Goal: Communication & Community: Answer question/provide support

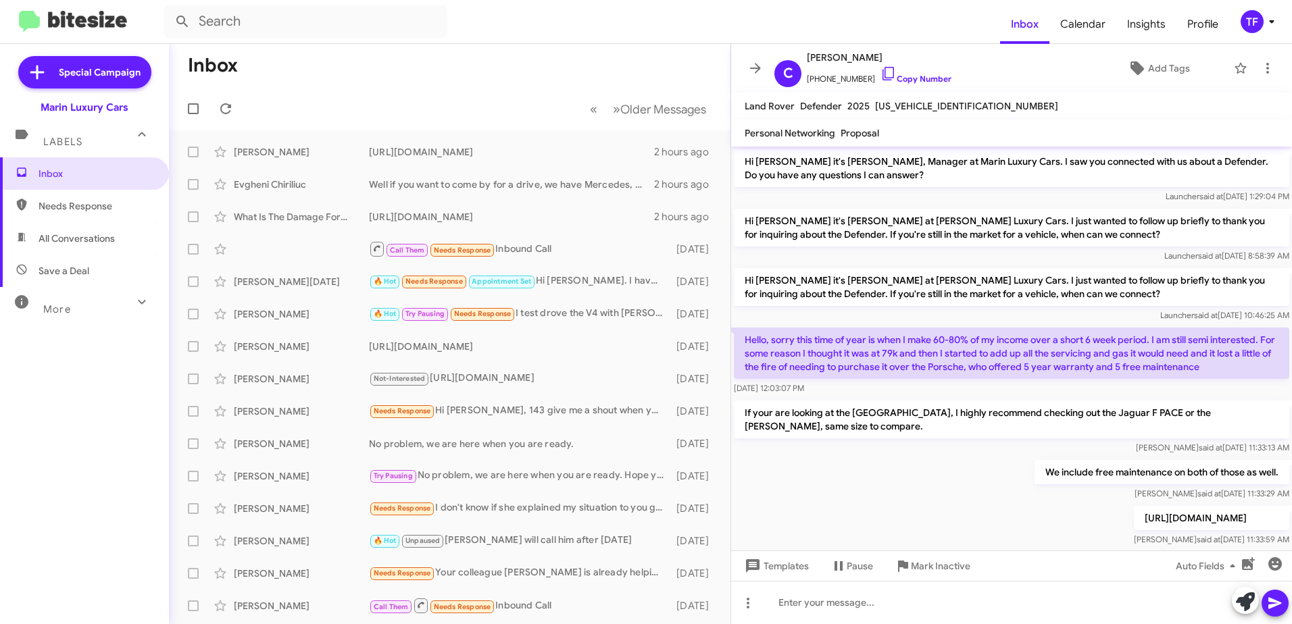
scroll to position [72, 0]
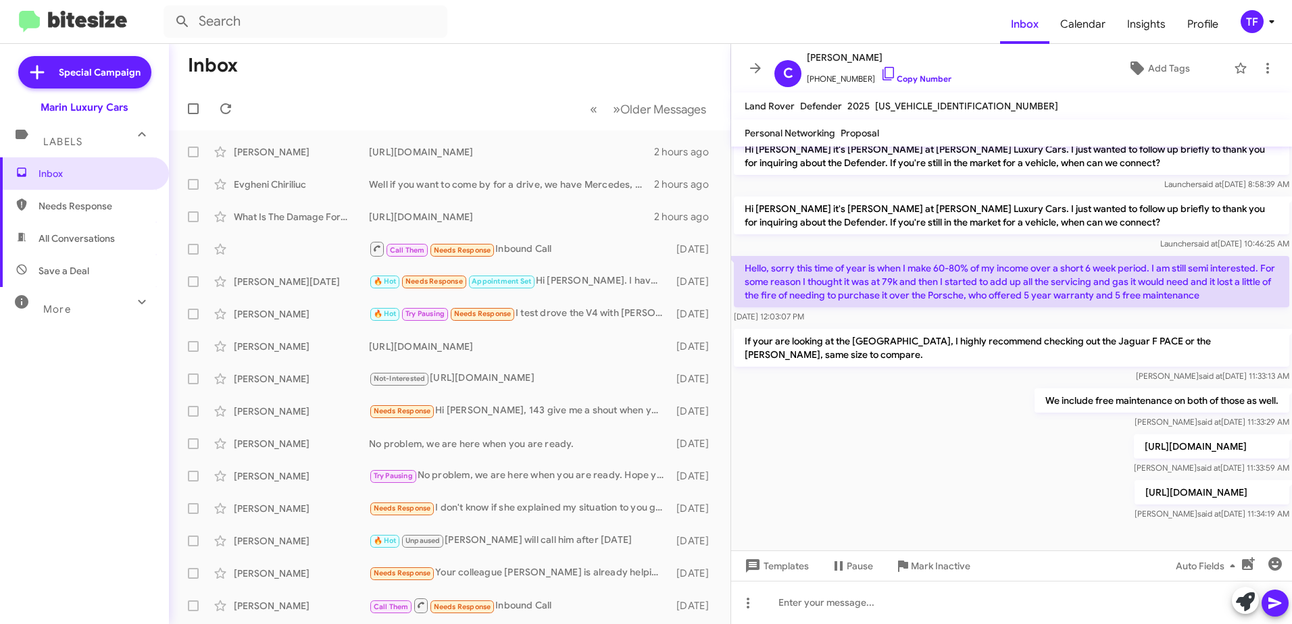
drag, startPoint x: 789, startPoint y: 158, endPoint x: 795, endPoint y: 167, distance: 10.7
click at [790, 158] on p "Hi [PERSON_NAME] it's [PERSON_NAME] at [PERSON_NAME] Luxury Cars. I just wanted…" at bounding box center [1011, 156] width 555 height 38
click at [520, 185] on div "Well if you want to come by for a drive, we have Mercedes, BMW's Porsche's all …" at bounding box center [517, 185] width 297 height 14
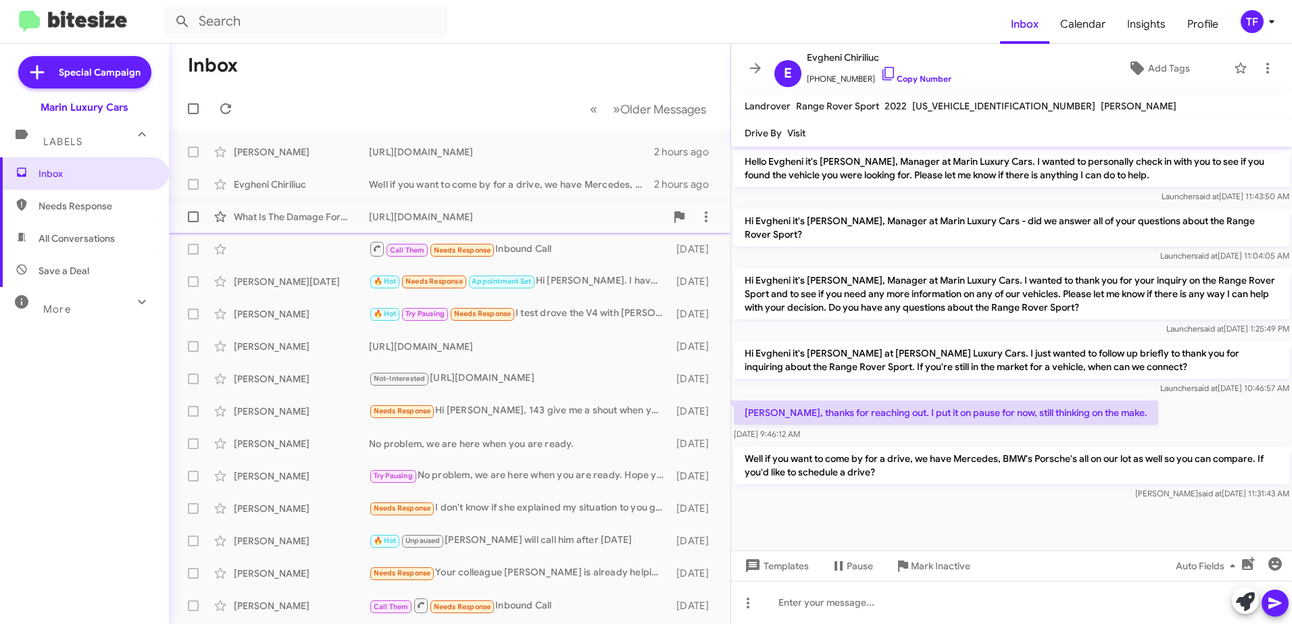
click at [503, 214] on div "[URL][DOMAIN_NAME]" at bounding box center [517, 217] width 297 height 14
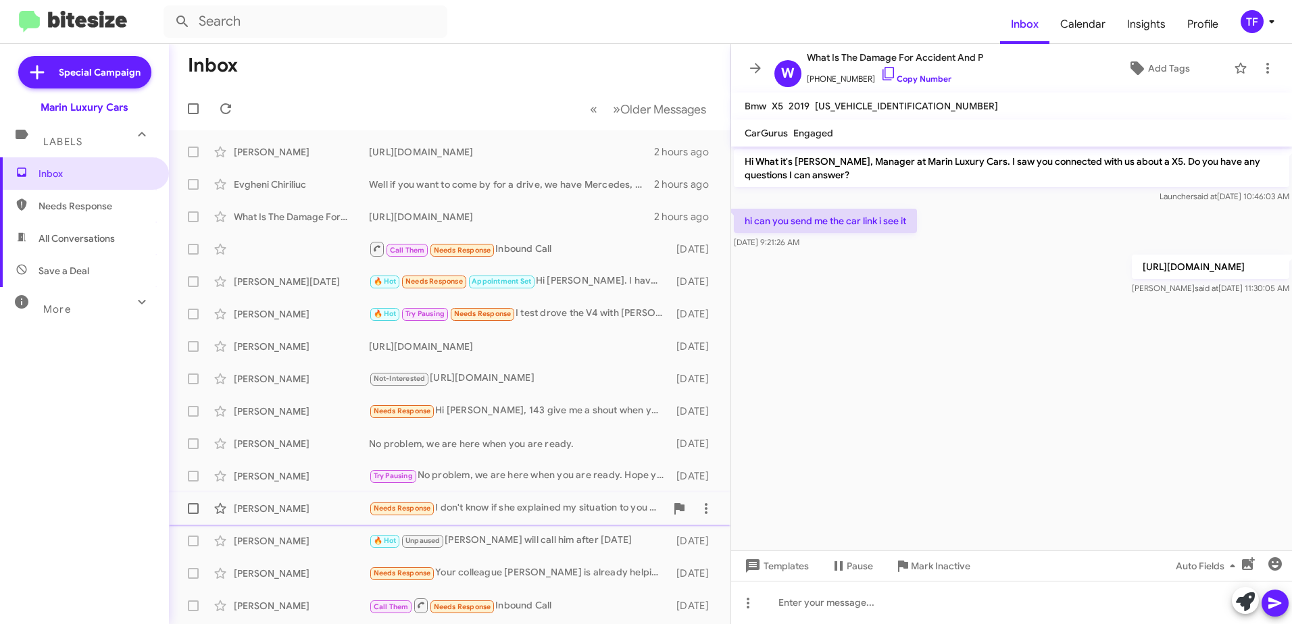
click at [507, 495] on div "[PERSON_NAME] Needs Response I don't know if she explained my situation to you …" at bounding box center [450, 508] width 540 height 27
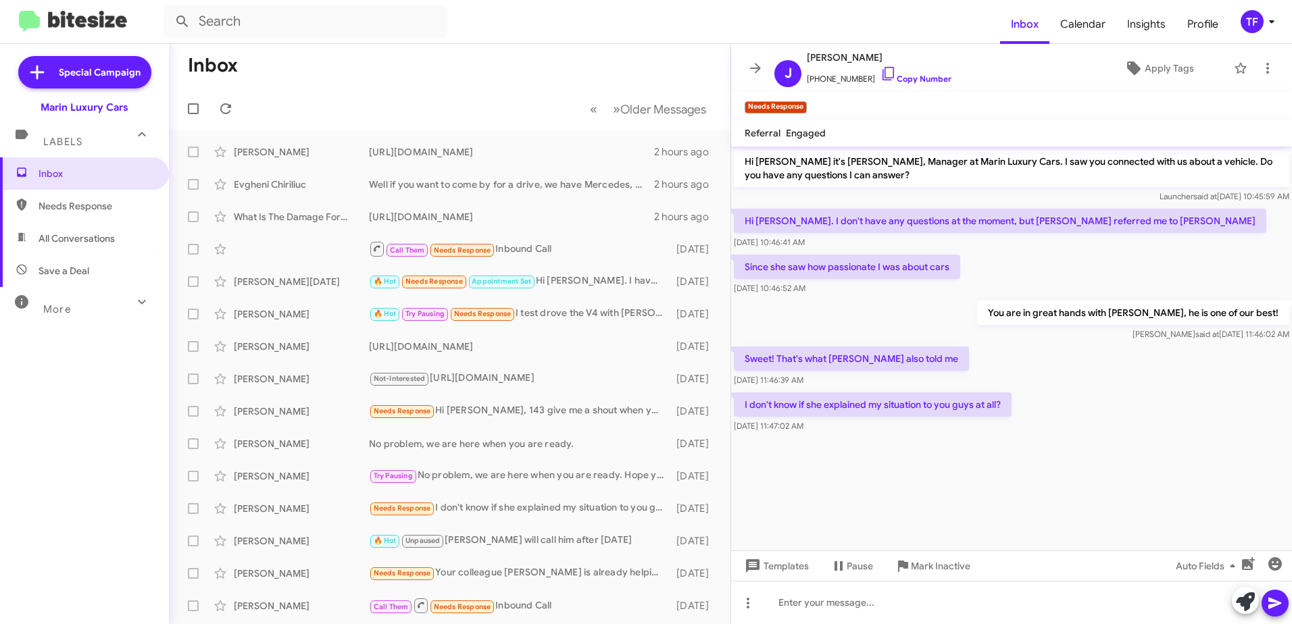
drag, startPoint x: 1101, startPoint y: 474, endPoint x: 1084, endPoint y: 407, distance: 69.0
click at [1101, 472] on cdk-virtual-scroll-viewport "Hi [PERSON_NAME] it's [PERSON_NAME], Manager at Marin Luxury Cars. I saw you co…" at bounding box center [1011, 349] width 561 height 404
click at [1084, 405] on div "I don't know if she explained my situation to you guys at all? [DATE] 11:47:02 …" at bounding box center [1011, 413] width 561 height 46
drag, startPoint x: 1141, startPoint y: 409, endPoint x: 1090, endPoint y: 393, distance: 54.1
click at [1126, 407] on div "I don't know if she explained my situation to you guys at all? [DATE] 11:47:02 …" at bounding box center [1011, 413] width 561 height 46
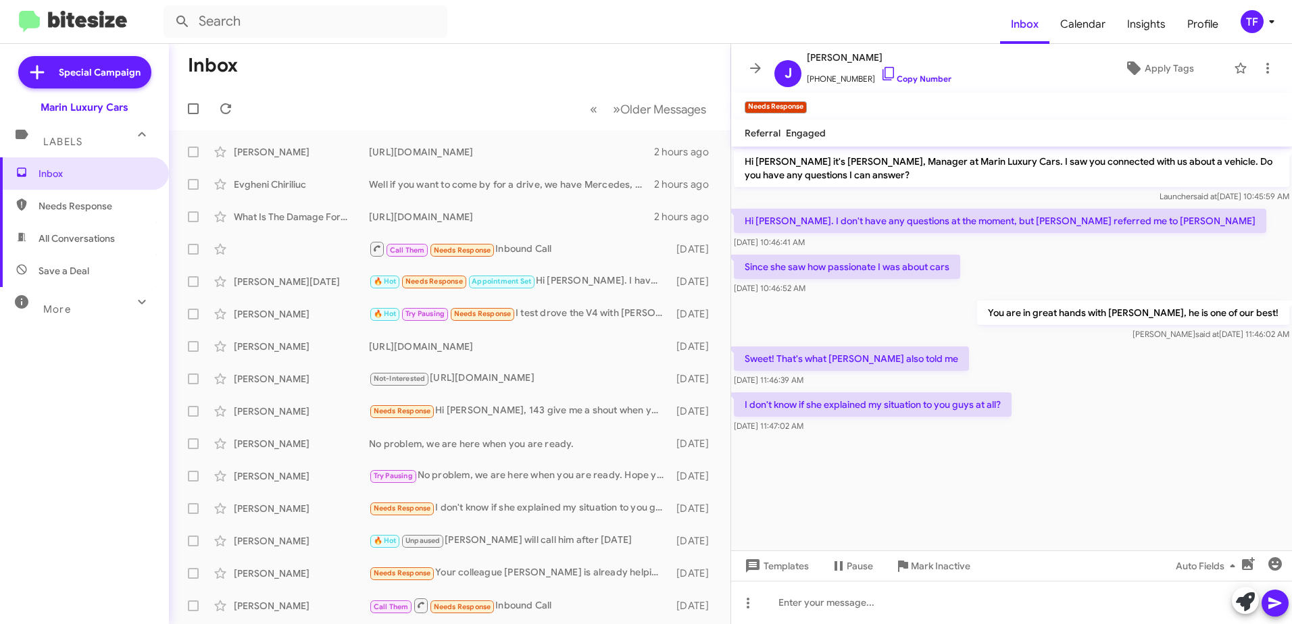
click at [1081, 388] on div "Sweet! That's what [PERSON_NAME] also told me [DATE] 11:46:39 AM" at bounding box center [1011, 367] width 561 height 46
drag, startPoint x: 1075, startPoint y: 364, endPoint x: 1036, endPoint y: 357, distance: 39.8
click at [1063, 364] on div "Sweet! That's what [PERSON_NAME] also told me [DATE] 11:46:39 AM" at bounding box center [1011, 367] width 561 height 46
click at [1036, 357] on div "Sweet! That's what [PERSON_NAME] also told me [DATE] 11:46:39 AM" at bounding box center [1011, 367] width 561 height 46
click at [1061, 357] on div "Sweet! That's what [PERSON_NAME] also told me [DATE] 11:46:39 AM" at bounding box center [1011, 367] width 561 height 46
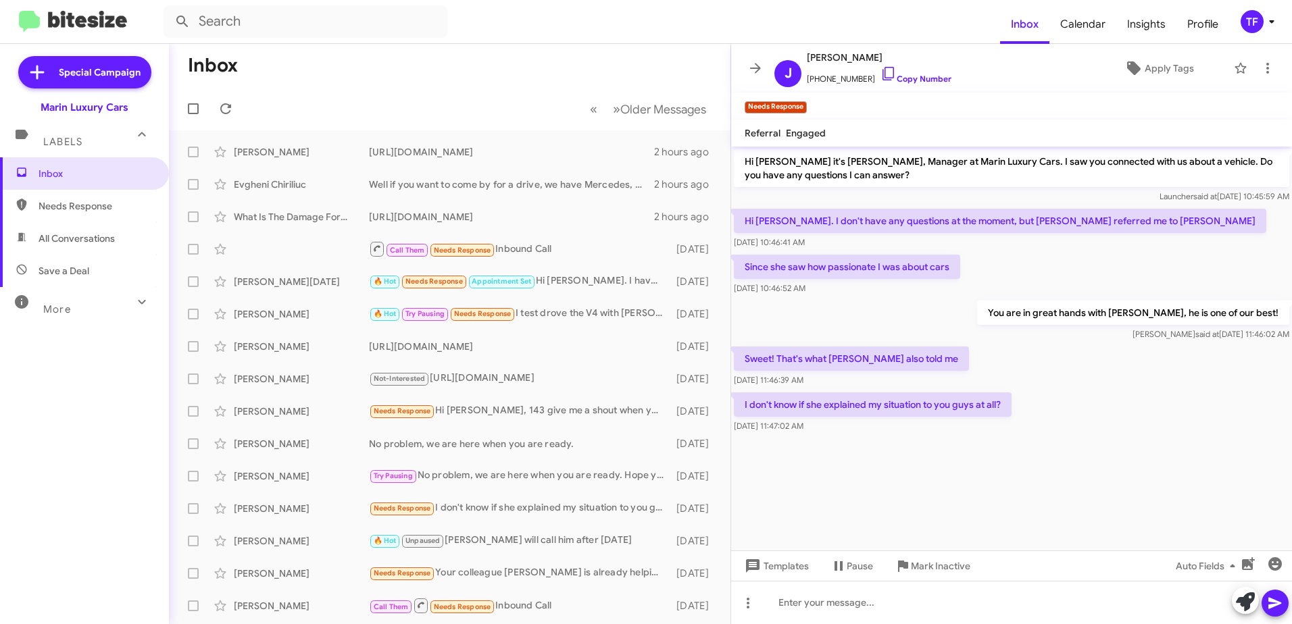
drag, startPoint x: 1113, startPoint y: 401, endPoint x: 1047, endPoint y: 382, distance: 68.2
click at [1108, 400] on div "I don't know if she explained my situation to you guys at all? [DATE] 11:47:02 …" at bounding box center [1011, 413] width 561 height 46
click at [1047, 382] on div "Sweet! That's what [PERSON_NAME] also told me [DATE] 11:46:39 AM" at bounding box center [1011, 367] width 561 height 46
click at [193, 509] on span at bounding box center [193, 508] width 11 height 11
click at [193, 514] on input "checkbox" at bounding box center [193, 514] width 1 height 1
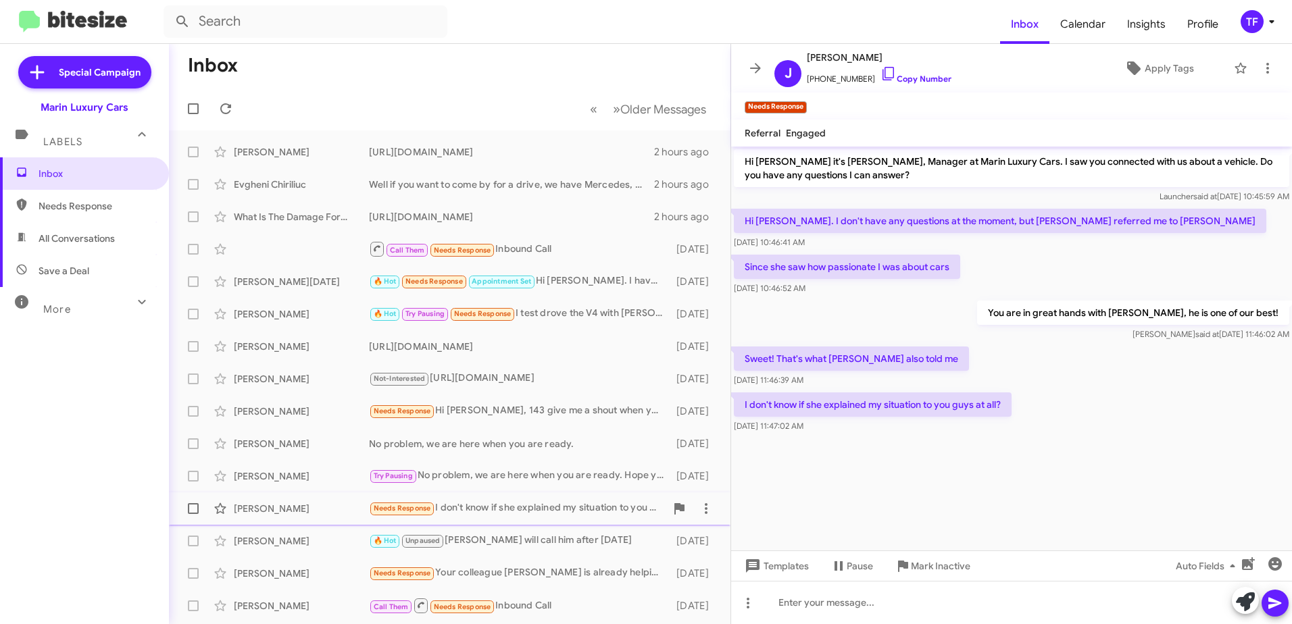
checkbox input "true"
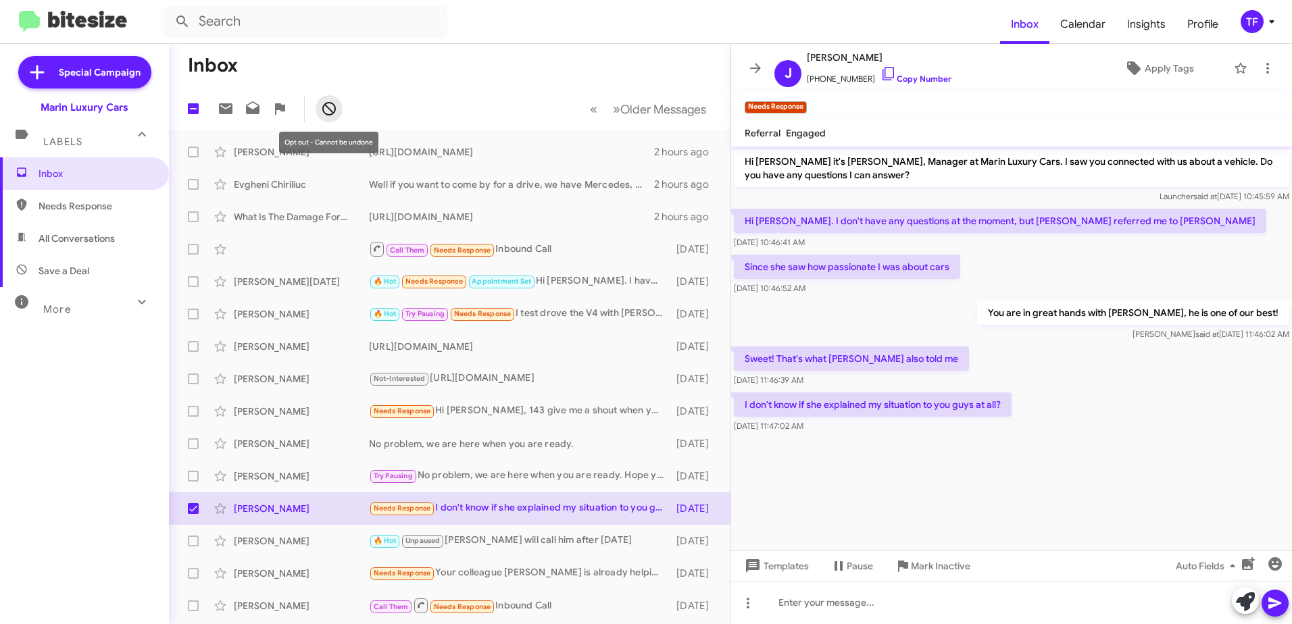
click at [333, 107] on icon at bounding box center [329, 109] width 16 height 16
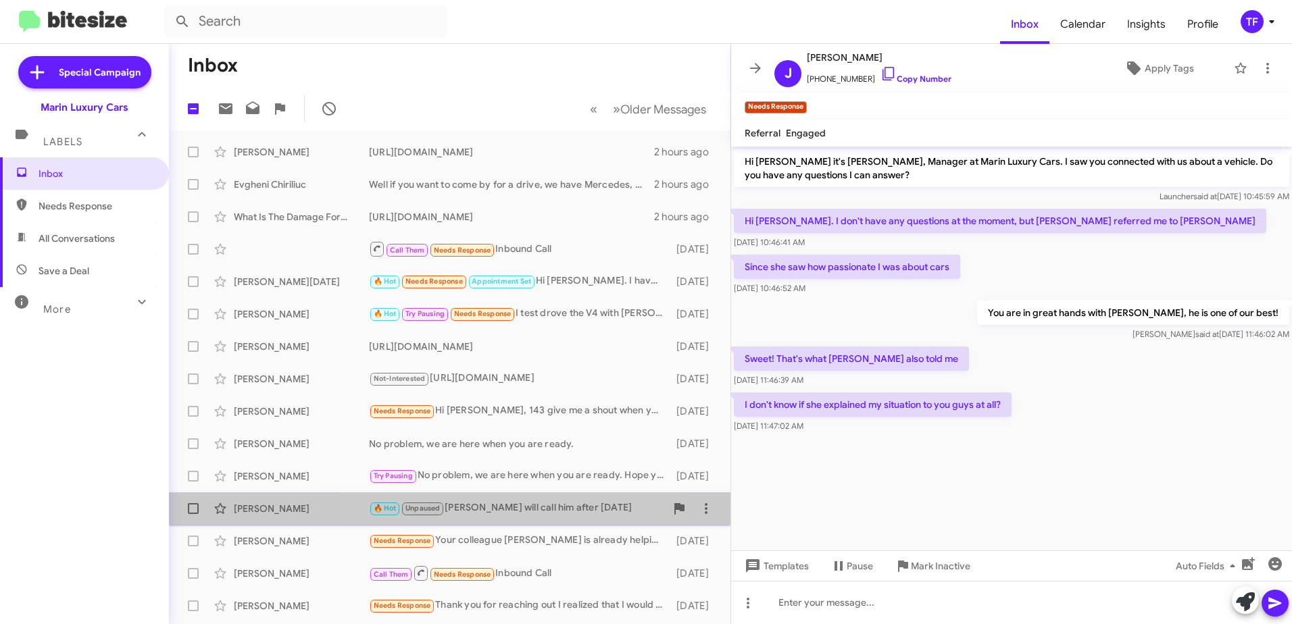
click at [514, 509] on div "🔥 Hot Unpaused [PERSON_NAME] will call him after [DATE]" at bounding box center [517, 509] width 297 height 16
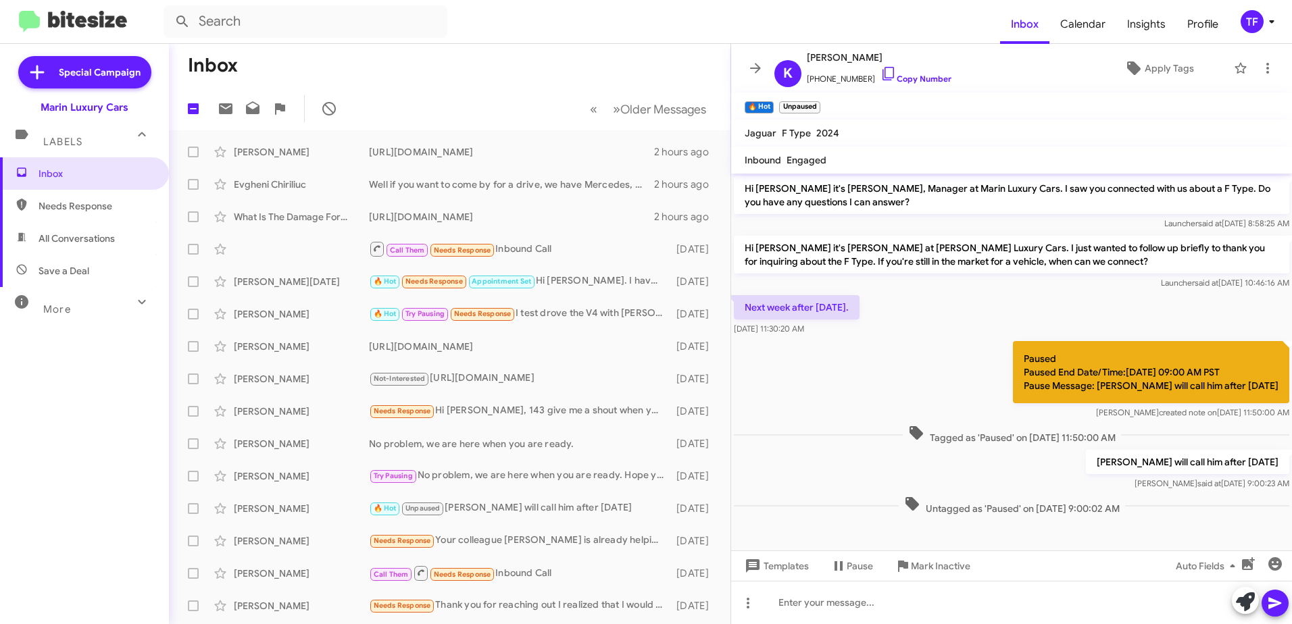
drag, startPoint x: 930, startPoint y: 367, endPoint x: 882, endPoint y: 368, distance: 47.3
click at [911, 367] on div "Paused Paused End Date/Time:[DATE] 09:00 AM PST Pause Message: [PERSON_NAME] wi…" at bounding box center [1011, 381] width 561 height 84
drag, startPoint x: 882, startPoint y: 368, endPoint x: 934, endPoint y: 359, distance: 52.8
click at [883, 368] on div "Paused Paused End Date/Time:[DATE] 09:00 AM PST Pause Message: [PERSON_NAME] wi…" at bounding box center [1011, 381] width 561 height 84
click at [934, 359] on div "Paused Paused End Date/Time:[DATE] 09:00 AM PST Pause Message: [PERSON_NAME] wi…" at bounding box center [1011, 381] width 561 height 84
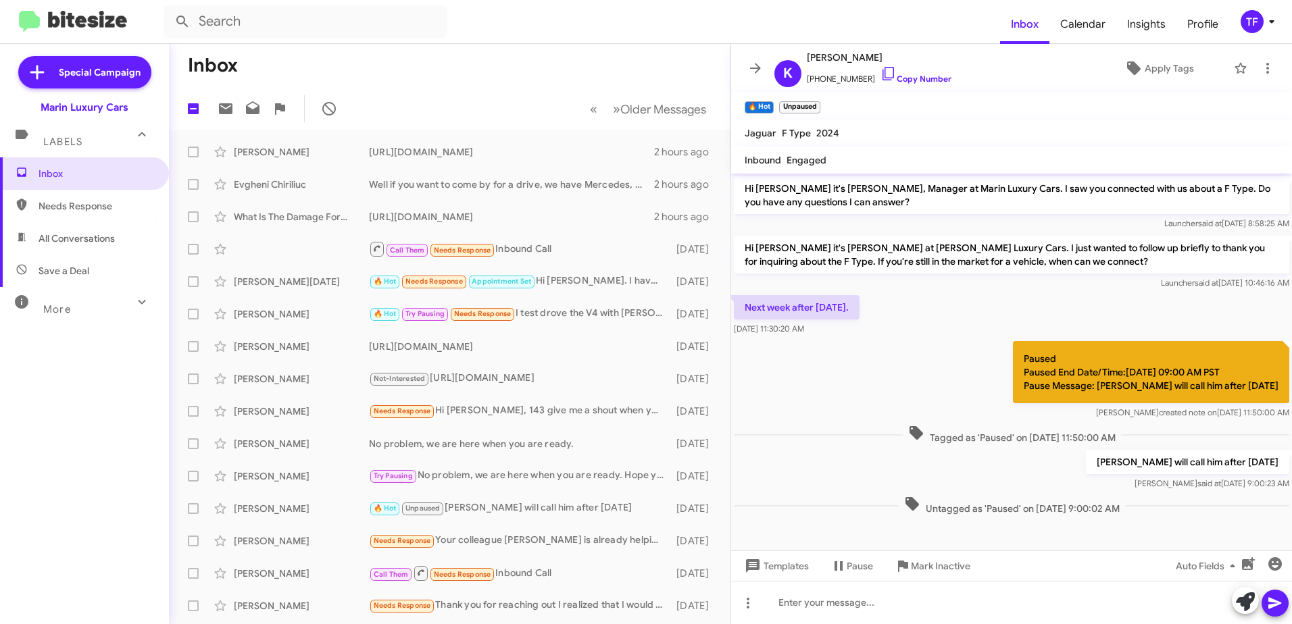
click at [889, 360] on div "Paused Paused End Date/Time:[DATE] 09:00 AM PST Pause Message: [PERSON_NAME] wi…" at bounding box center [1011, 381] width 561 height 84
drag, startPoint x: 939, startPoint y: 332, endPoint x: 903, endPoint y: 336, distance: 36.0
click at [932, 334] on div "Next week after [DATE]. [DATE] 11:30:20 AM" at bounding box center [1011, 316] width 561 height 46
click at [875, 336] on div "Next week after [DATE]. [DATE] 11:30:20 AM" at bounding box center [1011, 316] width 561 height 46
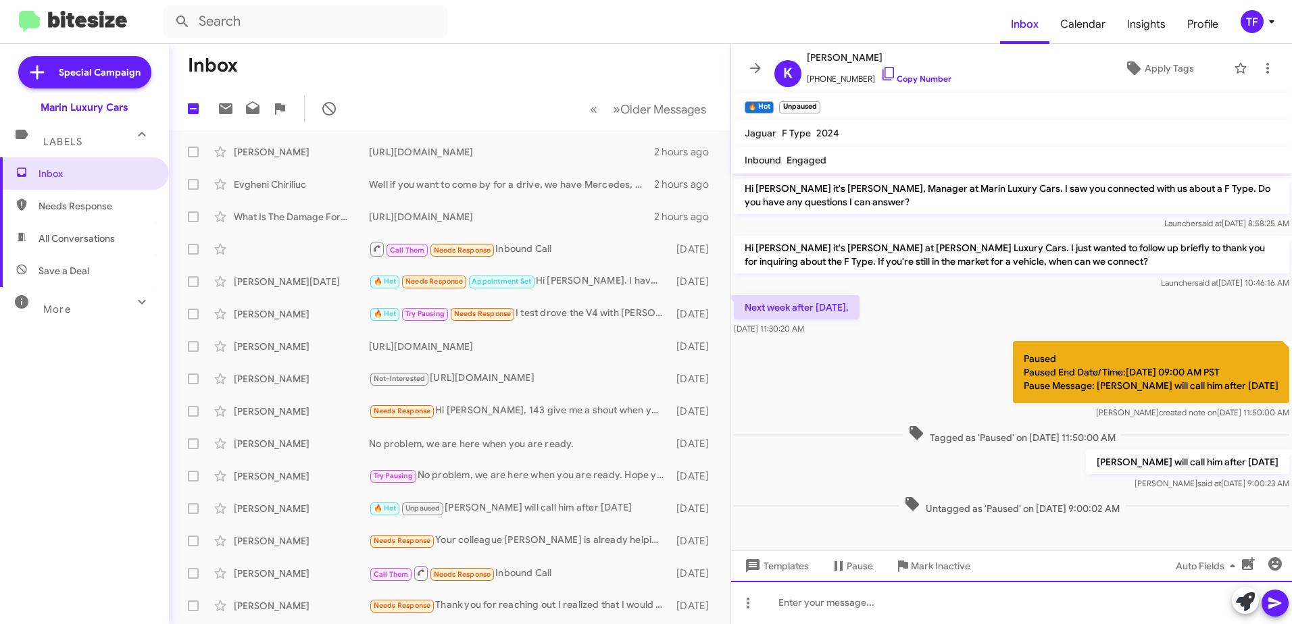
click at [857, 606] on div at bounding box center [1011, 602] width 561 height 43
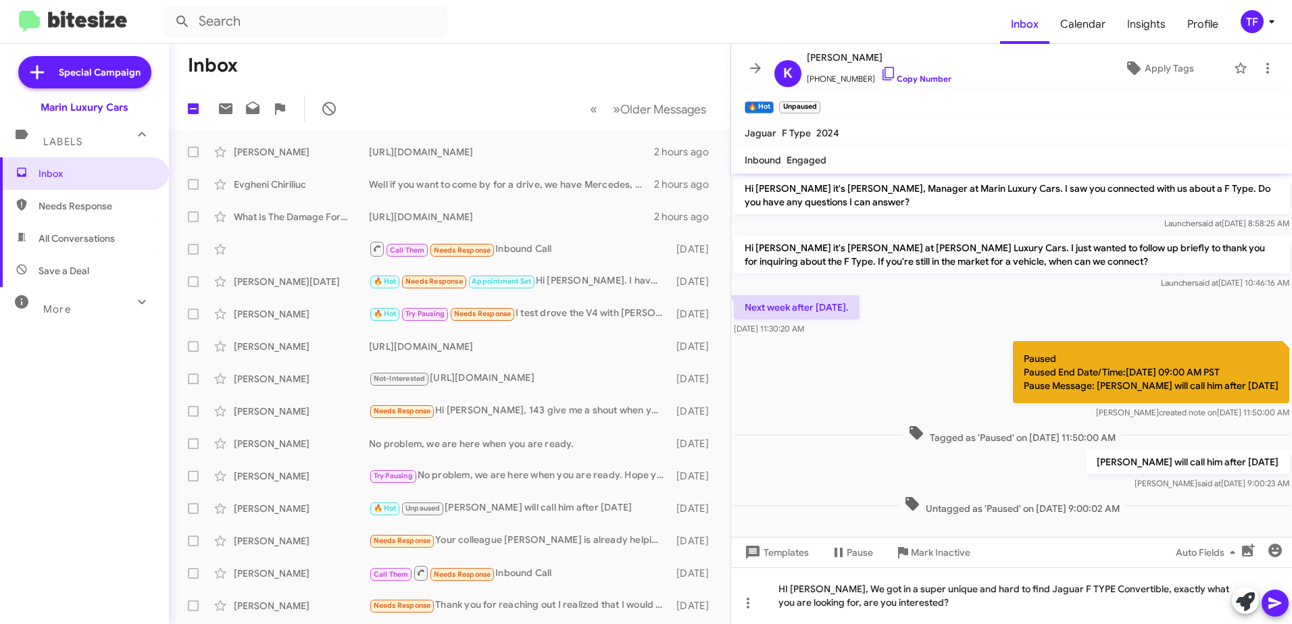
click at [1277, 605] on icon at bounding box center [1274, 603] width 13 height 11
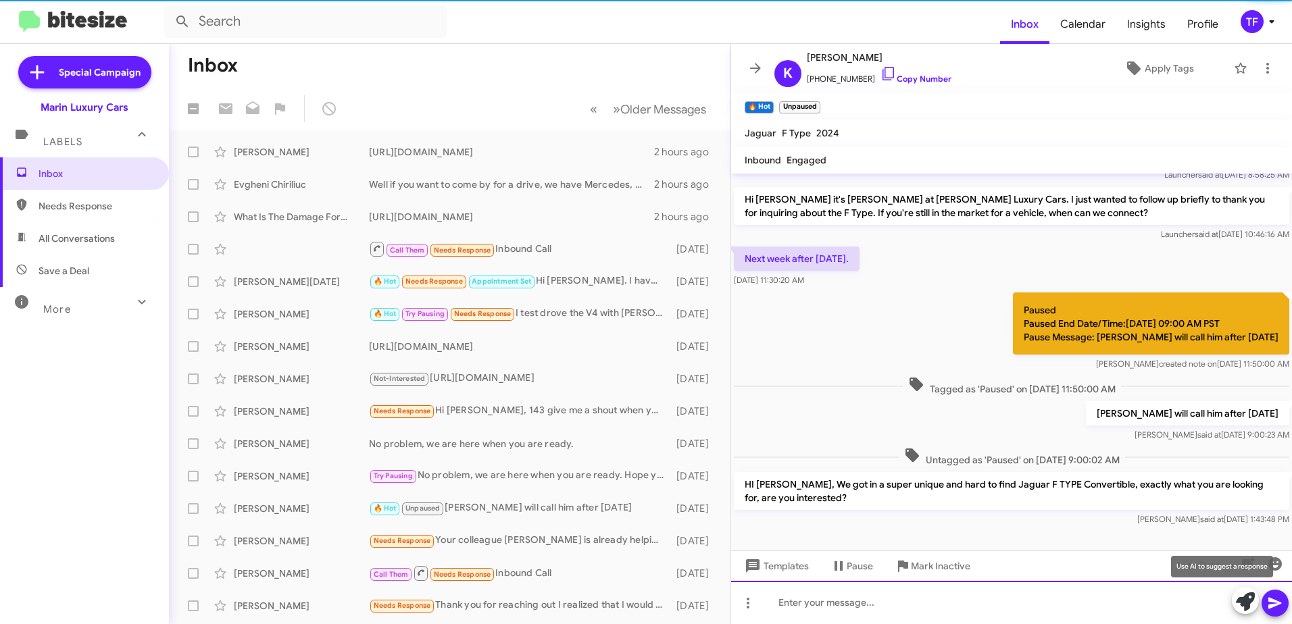
scroll to position [54, 0]
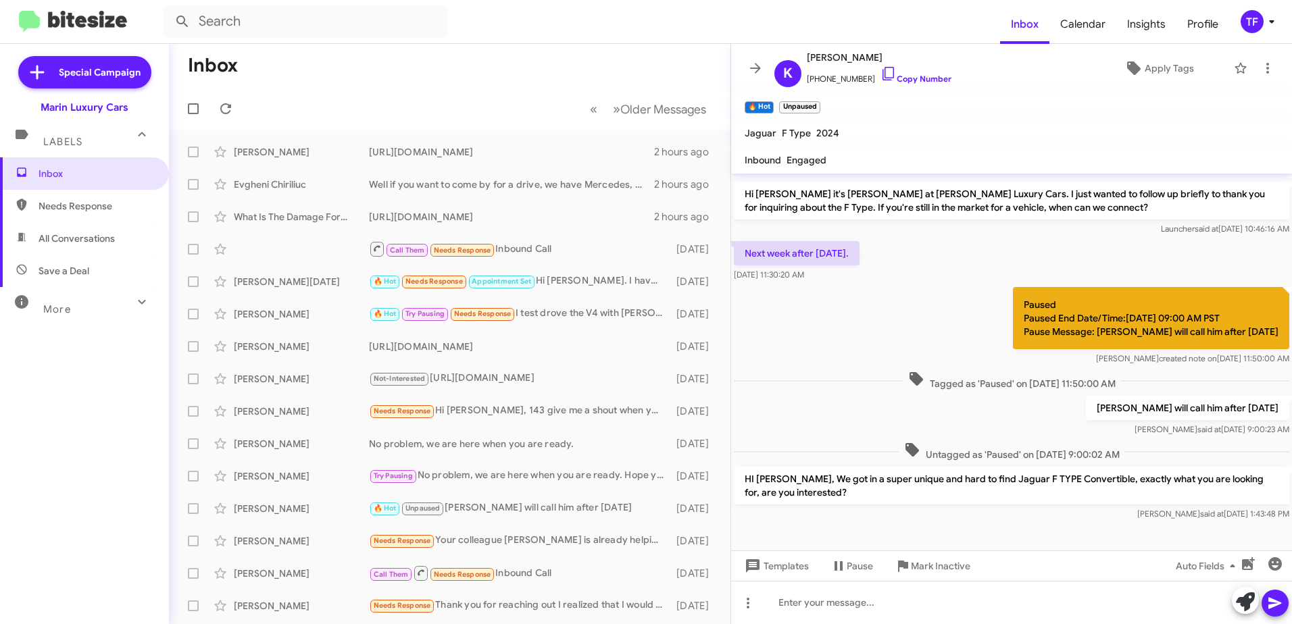
click at [918, 317] on div "Paused Paused End Date/Time:[DATE] 09:00 AM PST Pause Message: [PERSON_NAME] wi…" at bounding box center [1011, 326] width 561 height 84
drag, startPoint x: 806, startPoint y: 291, endPoint x: 862, endPoint y: 291, distance: 56.1
click at [816, 291] on div "Paused Paused End Date/Time:[DATE] 09:00 AM PST Pause Message: [PERSON_NAME] wi…" at bounding box center [1011, 326] width 561 height 84
click at [872, 291] on div "Paused Paused End Date/Time:[DATE] 09:00 AM PST Pause Message: [PERSON_NAME] wi…" at bounding box center [1011, 326] width 561 height 84
drag, startPoint x: 807, startPoint y: 295, endPoint x: 848, endPoint y: 295, distance: 40.5
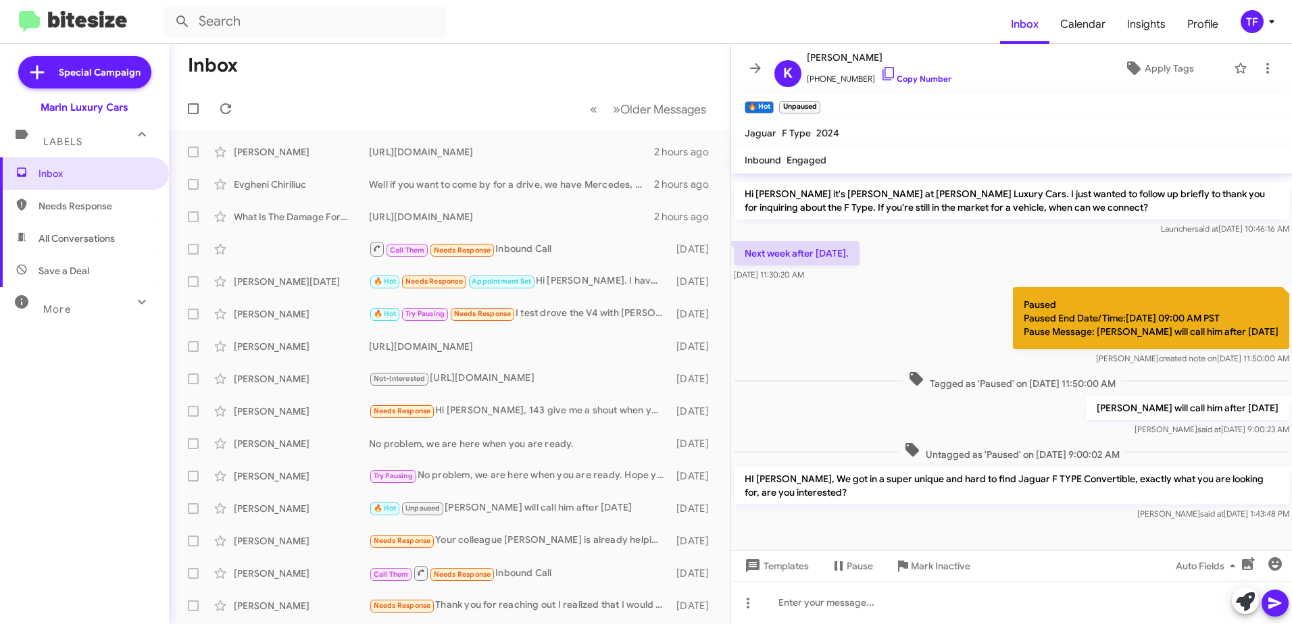
click at [811, 295] on div "Paused Paused End Date/Time:[DATE] 09:00 AM PST Pause Message: [PERSON_NAME] wi…" at bounding box center [1011, 326] width 561 height 84
click at [849, 295] on div "Paused Paused End Date/Time:[DATE] 09:00 AM PST Pause Message: [PERSON_NAME] wi…" at bounding box center [1011, 326] width 561 height 84
drag, startPoint x: 830, startPoint y: 295, endPoint x: 849, endPoint y: 295, distance: 18.9
click at [841, 295] on div "Paused Paused End Date/Time:[DATE] 09:00 AM PST Pause Message: [PERSON_NAME] wi…" at bounding box center [1011, 326] width 561 height 84
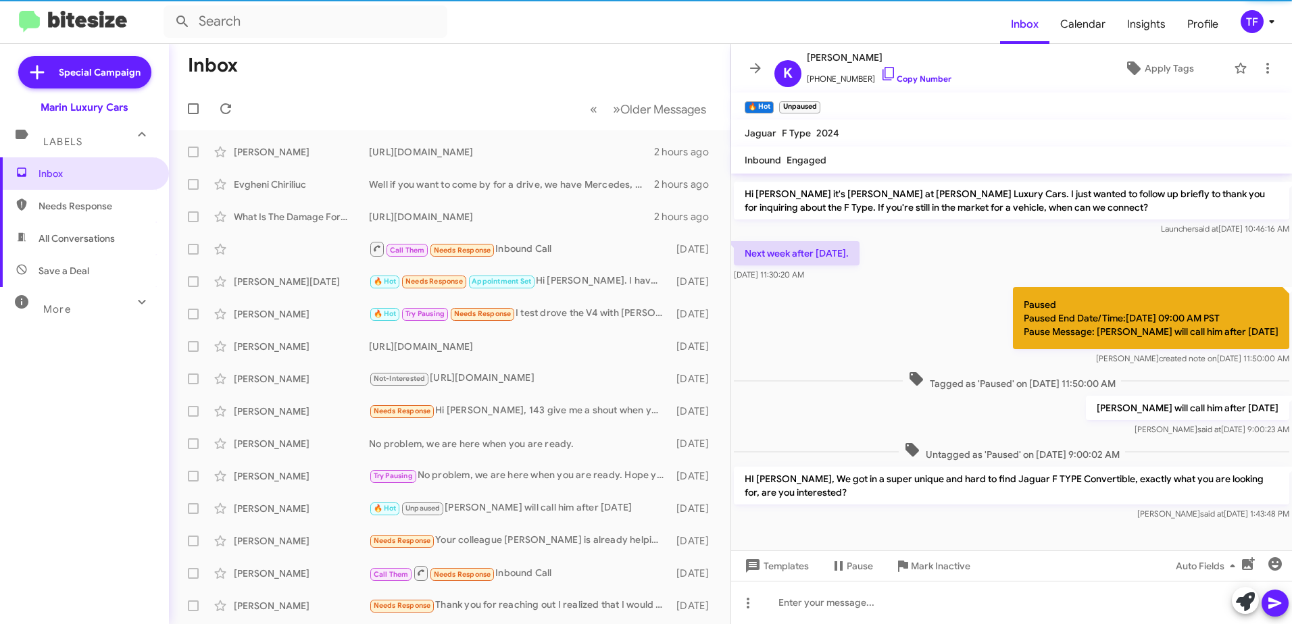
drag, startPoint x: 861, startPoint y: 297, endPoint x: 837, endPoint y: 298, distance: 24.3
click at [856, 298] on div "Paused Paused End Date/Time:[DATE] 09:00 AM PST Pause Message: [PERSON_NAME] wi…" at bounding box center [1011, 326] width 561 height 84
click at [837, 299] on div "Paused Paused End Date/Time:[DATE] 09:00 AM PST Pause Message: [PERSON_NAME] wi…" at bounding box center [1011, 326] width 561 height 84
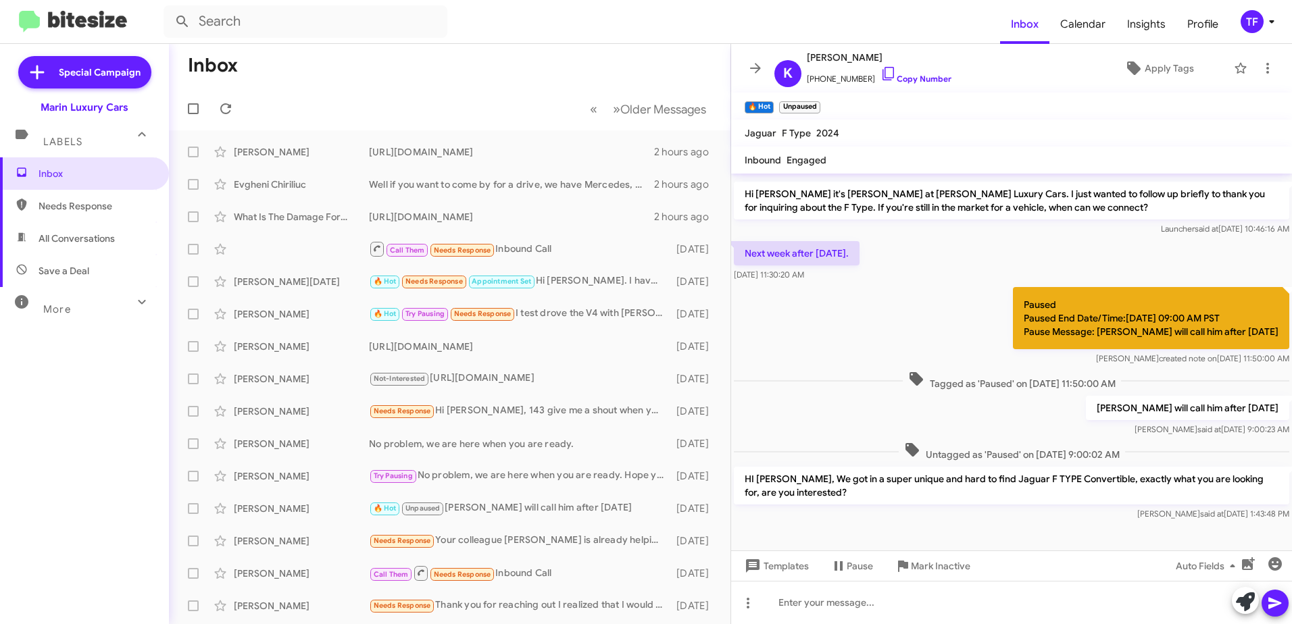
drag, startPoint x: 889, startPoint y: 301, endPoint x: 858, endPoint y: 301, distance: 31.1
click at [885, 301] on div "Paused Paused End Date/Time:[DATE] 09:00 AM PST Pause Message: [PERSON_NAME] wi…" at bounding box center [1011, 326] width 561 height 84
click at [858, 301] on div "Paused Paused End Date/Time:[DATE] 09:00 AM PST Pause Message: [PERSON_NAME] wi…" at bounding box center [1011, 326] width 561 height 84
click at [870, 302] on div "Paused Paused End Date/Time:[DATE] 09:00 AM PST Pause Message: [PERSON_NAME] wi…" at bounding box center [1011, 326] width 561 height 84
drag, startPoint x: 854, startPoint y: 302, endPoint x: 895, endPoint y: 306, distance: 41.4
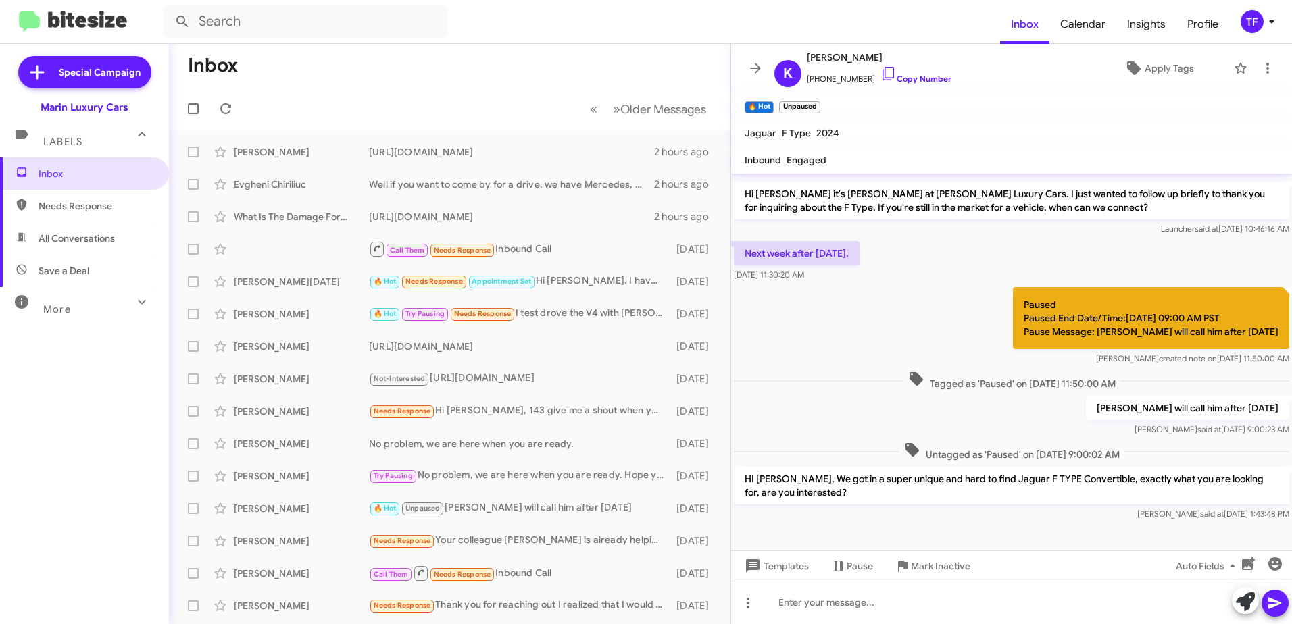
click at [864, 303] on div "Paused Paused End Date/Time:[DATE] 09:00 AM PST Pause Message: [PERSON_NAME] wi…" at bounding box center [1011, 326] width 561 height 84
drag, startPoint x: 895, startPoint y: 306, endPoint x: 845, endPoint y: 299, distance: 51.1
click at [882, 306] on div "Paused Paused End Date/Time:[DATE] 09:00 AM PST Pause Message: [PERSON_NAME] wi…" at bounding box center [1011, 326] width 561 height 84
drag, startPoint x: 845, startPoint y: 299, endPoint x: 883, endPoint y: 303, distance: 38.7
click at [855, 300] on div "Paused Paused End Date/Time:[DATE] 09:00 AM PST Pause Message: [PERSON_NAME] wi…" at bounding box center [1011, 326] width 561 height 84
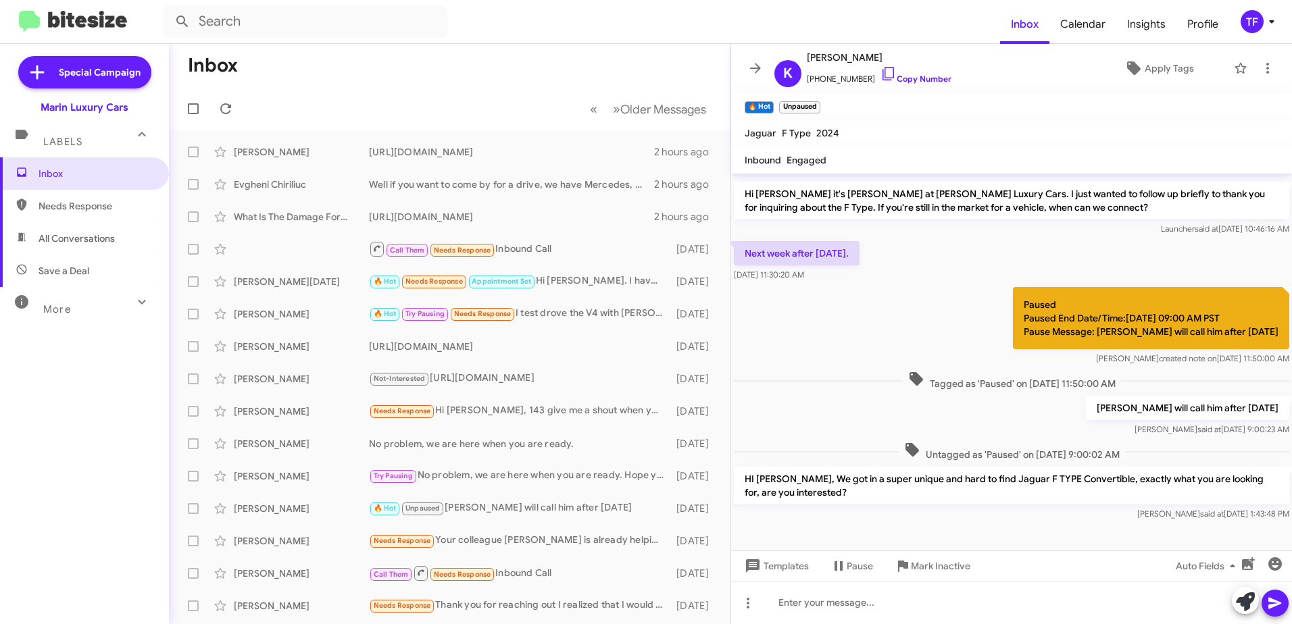
drag, startPoint x: 883, startPoint y: 303, endPoint x: 867, endPoint y: 303, distance: 16.2
click at [874, 303] on div "Paused Paused End Date/Time:[DATE] 09:00 AM PST Pause Message: [PERSON_NAME] wi…" at bounding box center [1011, 326] width 561 height 84
drag, startPoint x: 867, startPoint y: 303, endPoint x: 890, endPoint y: 305, distance: 23.1
click at [874, 303] on div "Paused Paused End Date/Time:[DATE] 09:00 AM PST Pause Message: [PERSON_NAME] wi…" at bounding box center [1011, 326] width 561 height 84
drag, startPoint x: 890, startPoint y: 305, endPoint x: 857, endPoint y: 302, distance: 33.2
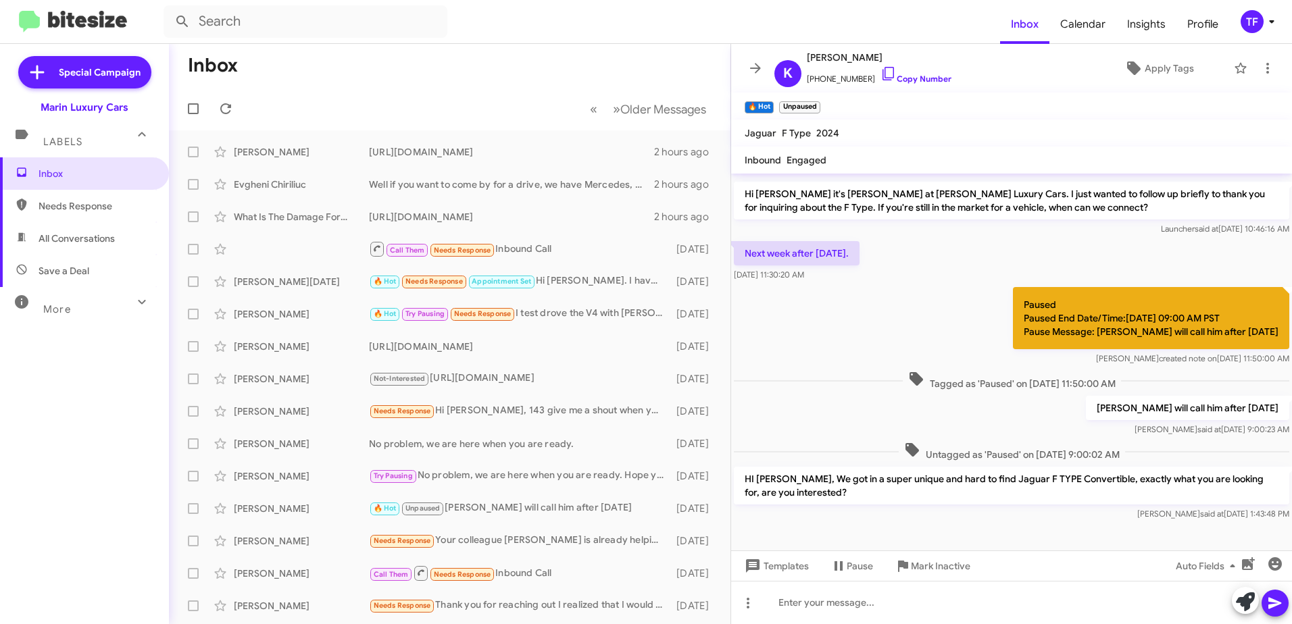
click at [870, 303] on div "Paused Paused End Date/Time:[DATE] 09:00 AM PST Pause Message: [PERSON_NAME] wi…" at bounding box center [1011, 326] width 561 height 84
drag, startPoint x: 857, startPoint y: 302, endPoint x: 884, endPoint y: 305, distance: 27.2
click at [868, 303] on div "Paused Paused End Date/Time:[DATE] 09:00 AM PST Pause Message: [PERSON_NAME] wi…" at bounding box center [1011, 326] width 561 height 84
drag, startPoint x: 884, startPoint y: 305, endPoint x: 871, endPoint y: 305, distance: 12.8
click at [871, 305] on div "Paused Paused End Date/Time:[DATE] 09:00 AM PST Pause Message: [PERSON_NAME] wi…" at bounding box center [1011, 326] width 561 height 84
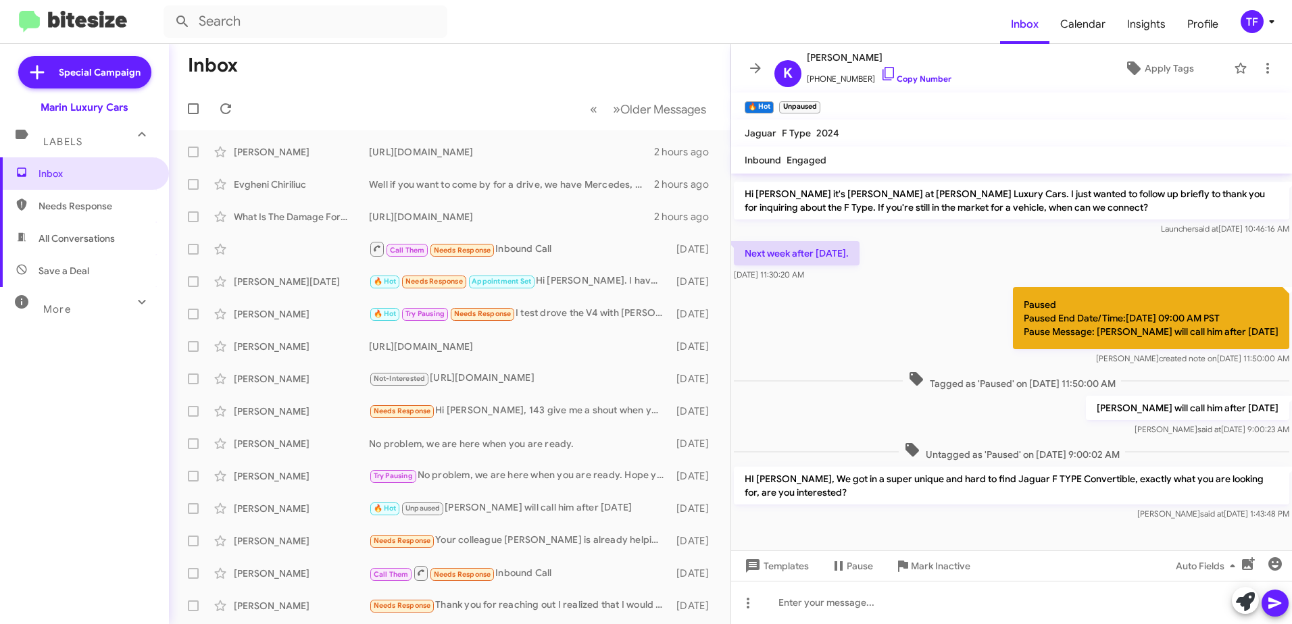
drag, startPoint x: 850, startPoint y: 303, endPoint x: 888, endPoint y: 307, distance: 38.1
click at [864, 305] on div "Paused Paused End Date/Time:[DATE] 09:00 AM PST Pause Message: [PERSON_NAME] wi…" at bounding box center [1011, 326] width 561 height 84
click at [888, 307] on div "Paused Paused End Date/Time:[DATE] 09:00 AM PST Pause Message: [PERSON_NAME] wi…" at bounding box center [1011, 326] width 561 height 84
drag, startPoint x: 875, startPoint y: 307, endPoint x: 843, endPoint y: 303, distance: 31.9
click at [843, 303] on div "Paused Paused End Date/Time:[DATE] 09:00 AM PST Pause Message: [PERSON_NAME] wi…" at bounding box center [1011, 326] width 561 height 84
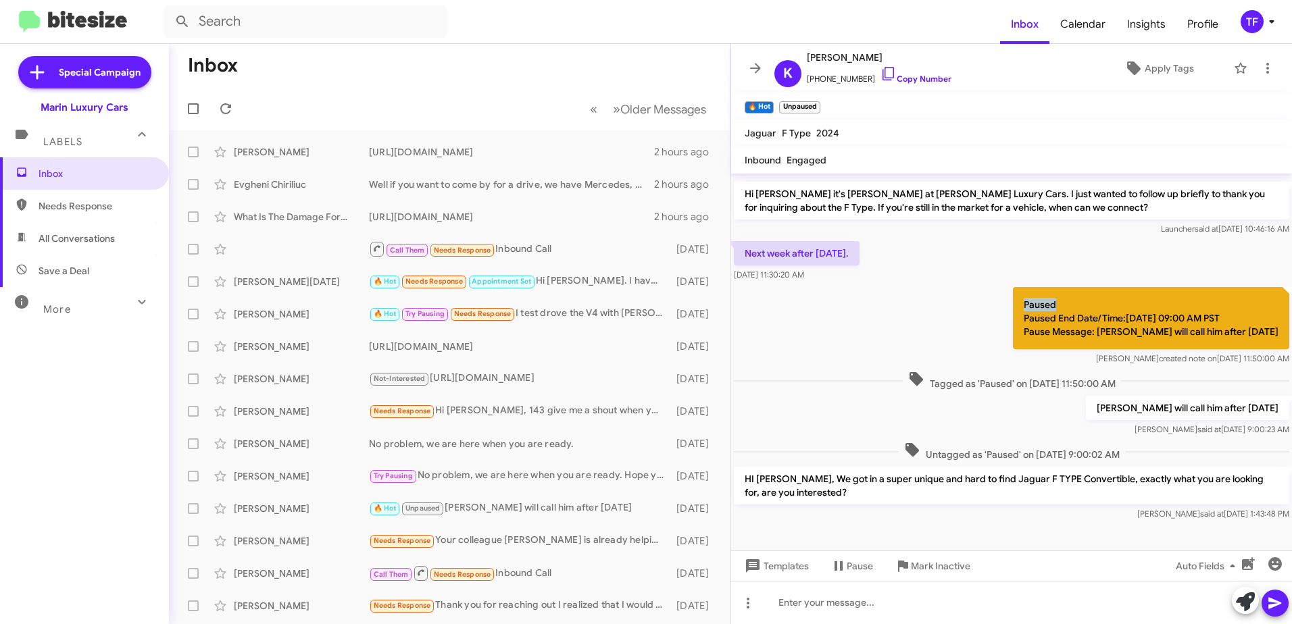
click at [876, 307] on div "Paused Paused End Date/Time:[DATE] 09:00 AM PST Pause Message: [PERSON_NAME] wi…" at bounding box center [1011, 326] width 561 height 84
click at [829, 301] on div "Paused Paused End Date/Time:[DATE] 09:00 AM PST Pause Message: [PERSON_NAME] wi…" at bounding box center [1011, 326] width 561 height 84
click at [849, 301] on div "Paused Paused End Date/Time:[DATE] 09:00 AM PST Pause Message: [PERSON_NAME] wi…" at bounding box center [1011, 326] width 561 height 84
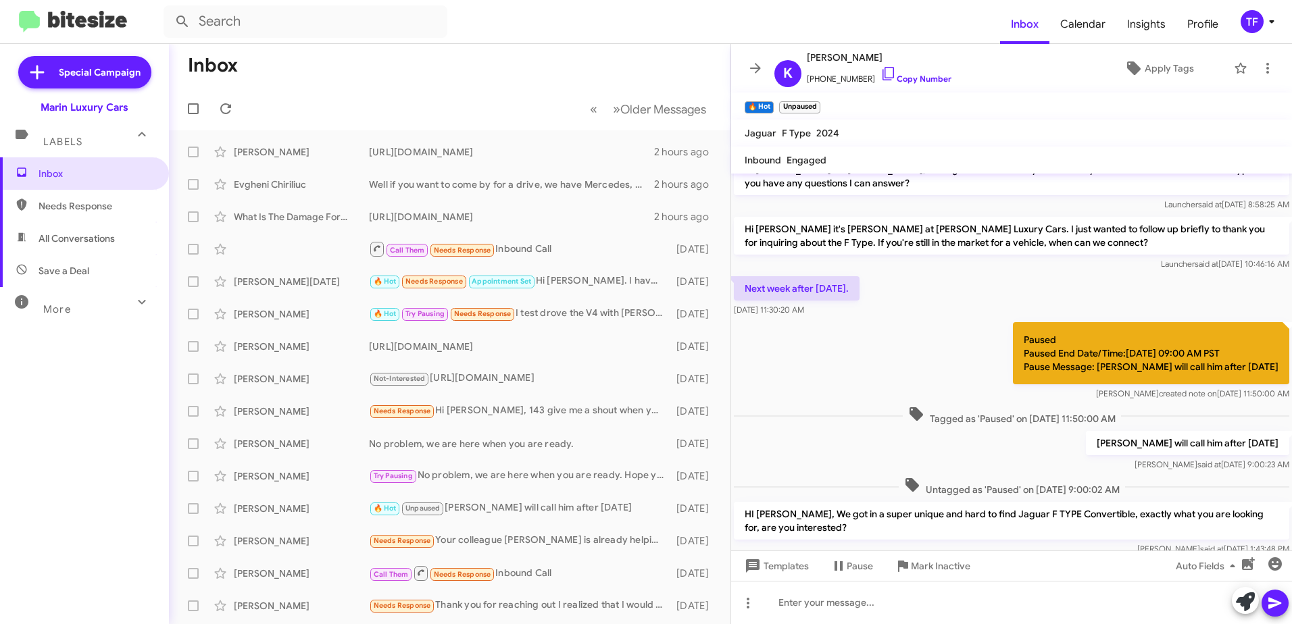
scroll to position [0, 0]
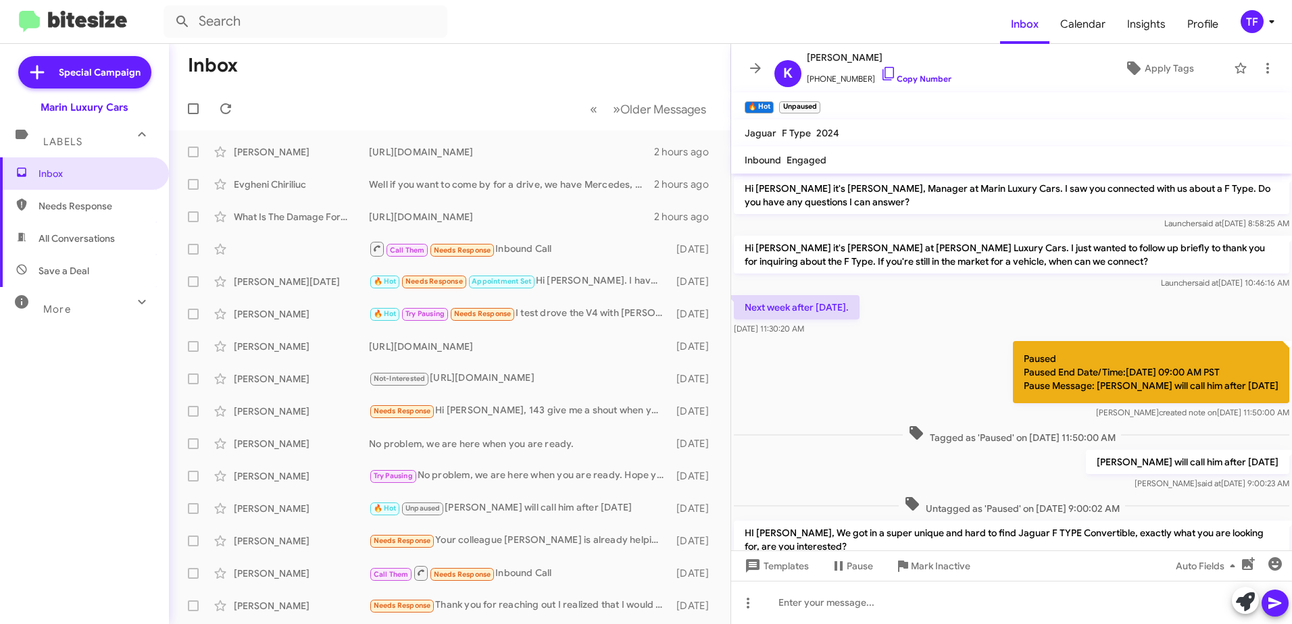
click at [974, 309] on div "Next week after [DATE]. [DATE] 11:30:20 AM" at bounding box center [1011, 316] width 561 height 46
drag, startPoint x: 899, startPoint y: 296, endPoint x: 1003, endPoint y: 291, distance: 104.2
click at [905, 295] on div "Next week after [DATE]. [DATE] 11:30:20 AM" at bounding box center [1011, 316] width 561 height 46
drag, startPoint x: 1003, startPoint y: 291, endPoint x: 907, endPoint y: 290, distance: 95.9
click at [1000, 291] on div "Hi [PERSON_NAME] it's [PERSON_NAME] at [PERSON_NAME] Luxury Cars. I just wanted…" at bounding box center [1011, 262] width 561 height 59
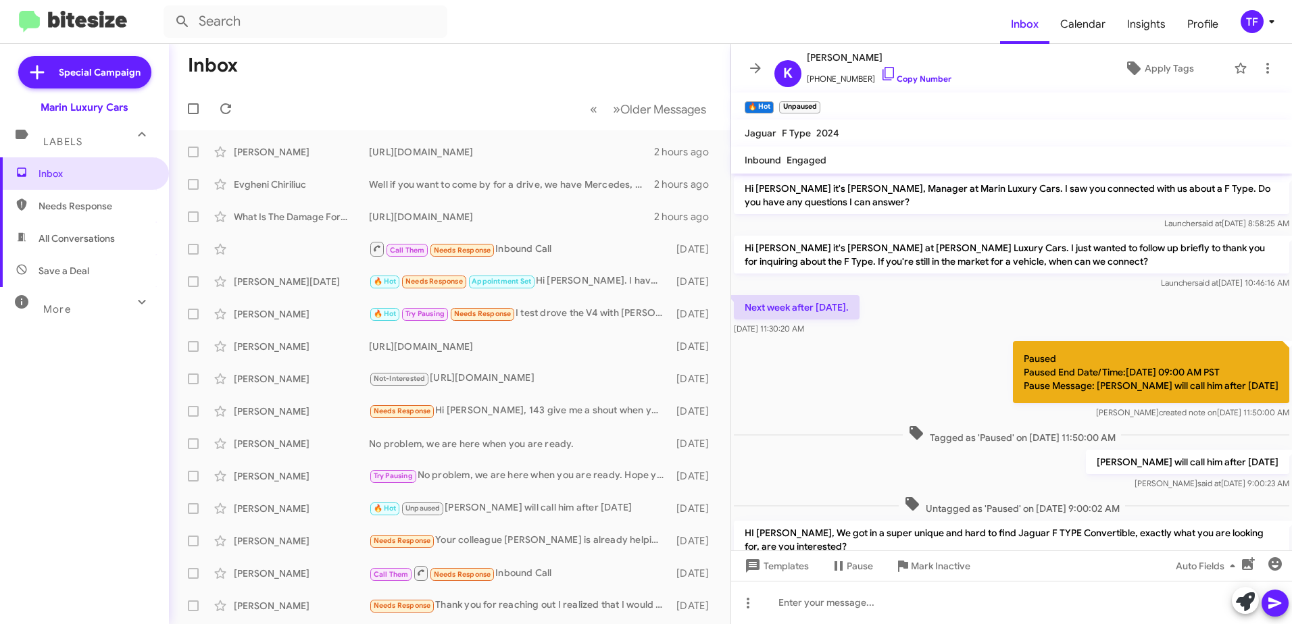
drag, startPoint x: 907, startPoint y: 290, endPoint x: 917, endPoint y: 289, distance: 10.2
click at [908, 290] on div "Hi [PERSON_NAME] it's [PERSON_NAME] at [PERSON_NAME] Luxury Cars. I just wanted…" at bounding box center [1011, 262] width 561 height 59
drag, startPoint x: 886, startPoint y: 311, endPoint x: 918, endPoint y: 303, distance: 32.8
click at [889, 311] on div "Next week after [DATE]. [DATE] 11:30:20 AM" at bounding box center [1011, 316] width 561 height 46
drag, startPoint x: 922, startPoint y: 301, endPoint x: 871, endPoint y: 299, distance: 51.4
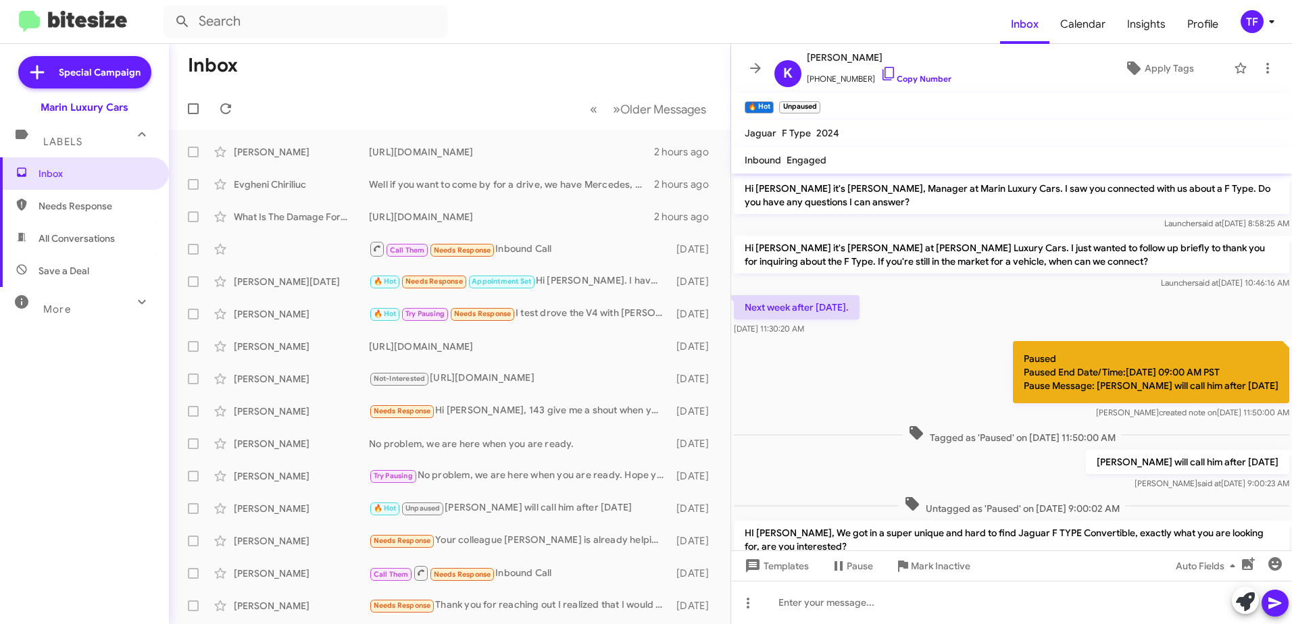
click at [920, 301] on div "Next week after [DATE]. [DATE] 11:30:20 AM" at bounding box center [1011, 316] width 561 height 46
click at [871, 299] on div "Next week after [DATE]. [DATE] 11:30:20 AM" at bounding box center [1011, 316] width 561 height 46
click at [930, 290] on div "Hi [PERSON_NAME] it's [PERSON_NAME] at [PERSON_NAME] Luxury Cars. I just wanted…" at bounding box center [1011, 262] width 561 height 59
click at [902, 327] on div "Next week after [DATE]. [DATE] 11:30:20 AM" at bounding box center [1011, 316] width 561 height 46
drag, startPoint x: 910, startPoint y: 320, endPoint x: 905, endPoint y: 334, distance: 14.3
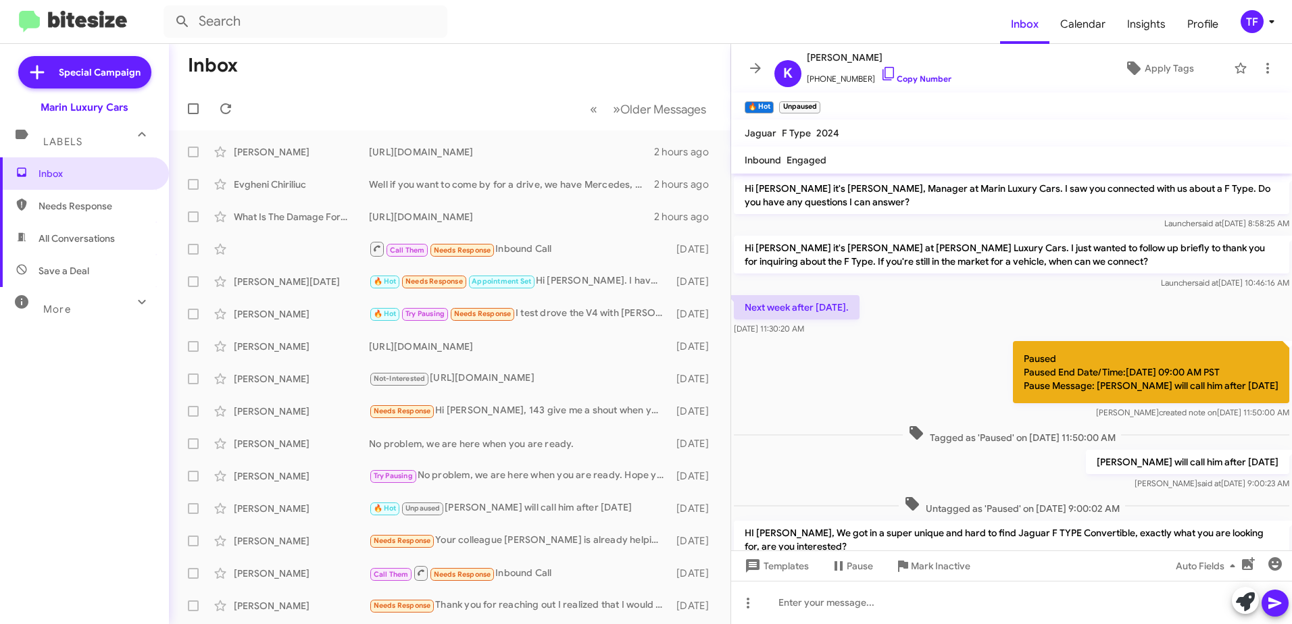
click at [905, 334] on div "Next week after [DATE]. [DATE] 11:30:20 AM" at bounding box center [1011, 316] width 561 height 46
drag, startPoint x: 905, startPoint y: 334, endPoint x: 899, endPoint y: 321, distance: 14.5
click at [891, 338] on div "Hi [PERSON_NAME] it's [PERSON_NAME], Manager at Marin Luxury Cars. I saw you co…" at bounding box center [1011, 376] width 561 height 404
click at [876, 289] on div "Launcher said at [DATE] 10:46:16 AM" at bounding box center [1011, 283] width 555 height 14
click at [880, 355] on div "Paused Paused End Date/Time:[DATE] 09:00 AM PST Pause Message: [PERSON_NAME] wi…" at bounding box center [1011, 381] width 561 height 84
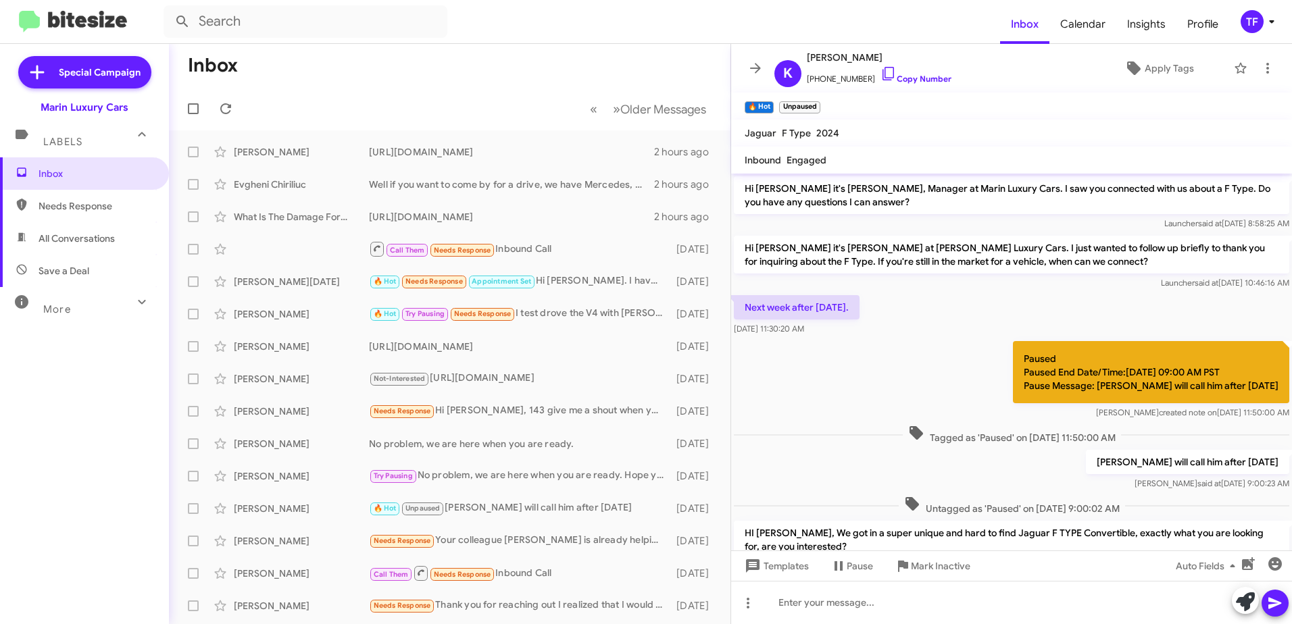
click at [822, 347] on div "Paused Paused End Date/Time:[DATE] 09:00 AM PST Pause Message: [PERSON_NAME] wi…" at bounding box center [1011, 381] width 561 height 84
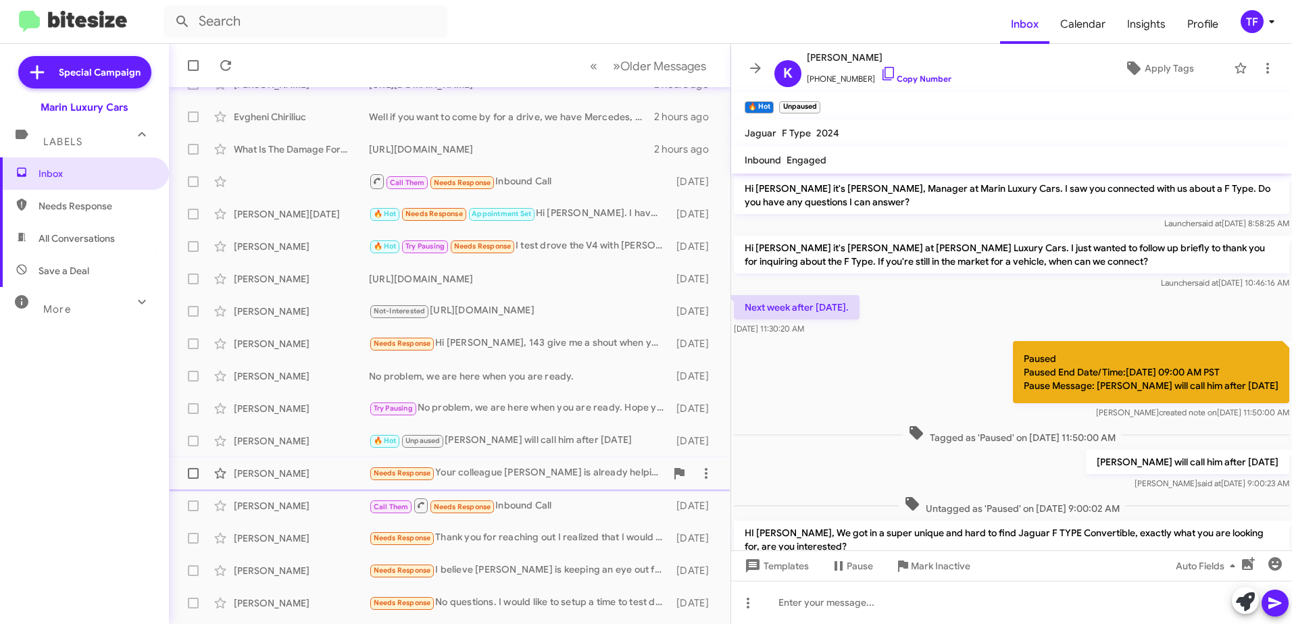
scroll to position [135, 0]
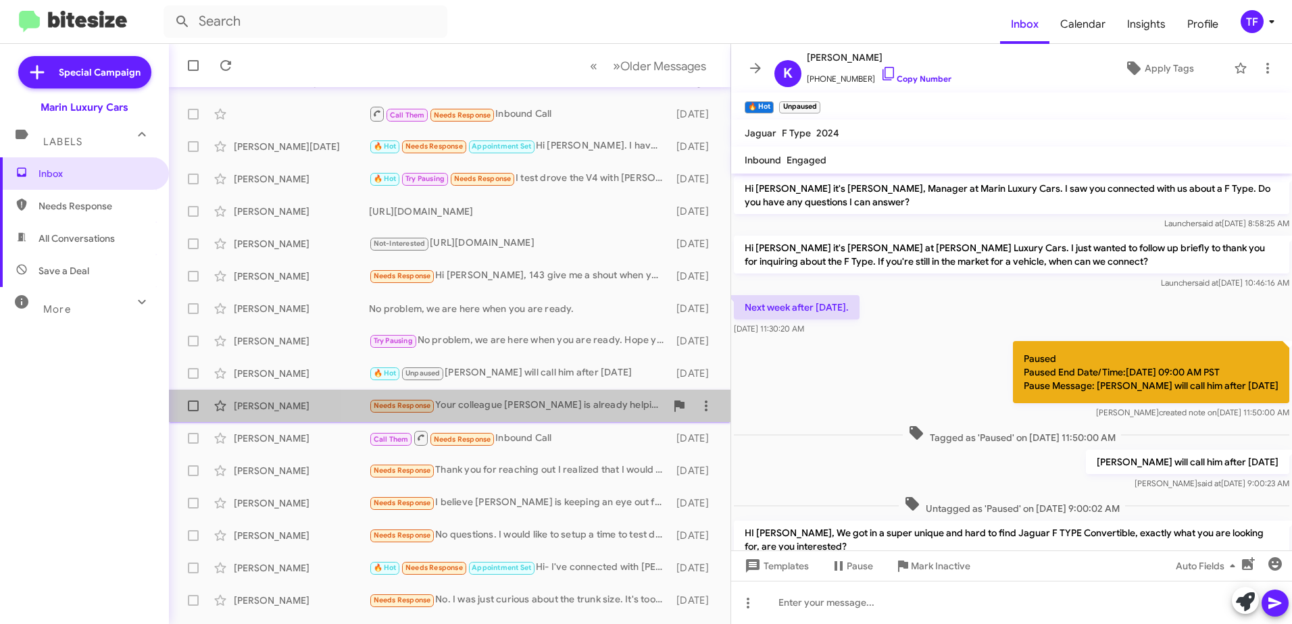
click at [532, 402] on div "Needs Response Your colleague [PERSON_NAME] is already helping me thanks" at bounding box center [517, 406] width 297 height 16
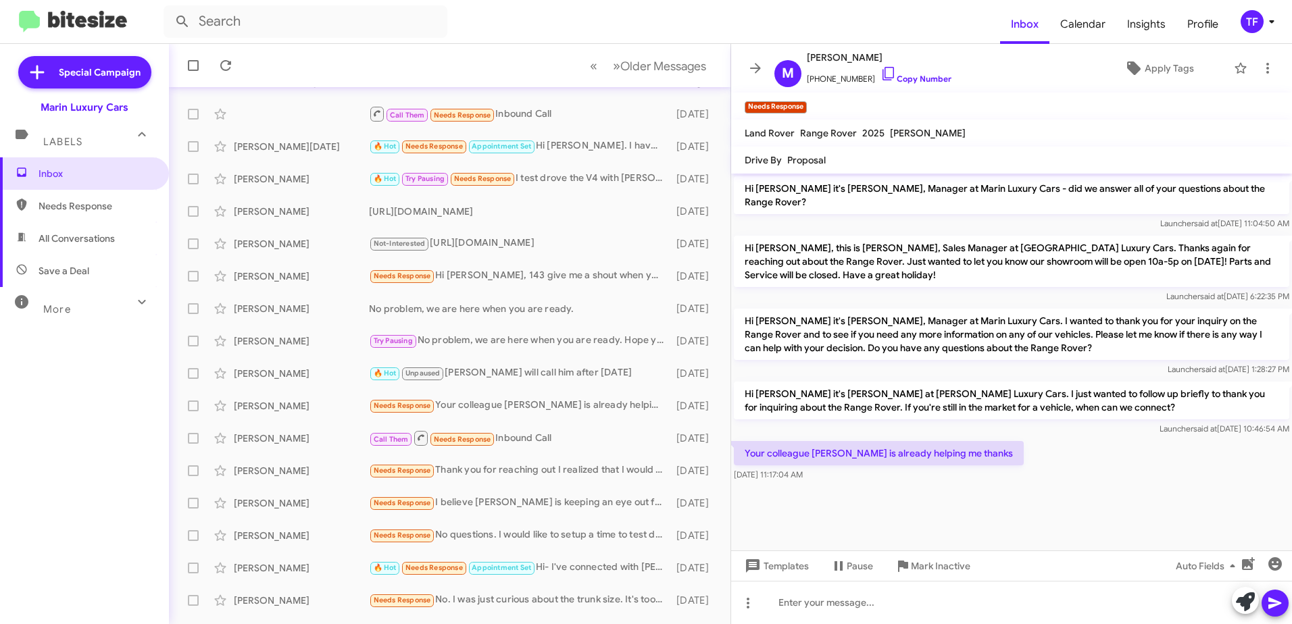
click at [1054, 484] on div at bounding box center [1011, 492] width 561 height 17
click at [971, 495] on cdk-virtual-scroll-viewport "Hi [PERSON_NAME] it's [PERSON_NAME], Manager at Marin Luxury Cars - did we answ…" at bounding box center [1011, 362] width 561 height 377
click at [1034, 463] on div "Your colleague [PERSON_NAME] is already helping me thanks [DATE] 11:17:04 AM" at bounding box center [1011, 462] width 561 height 46
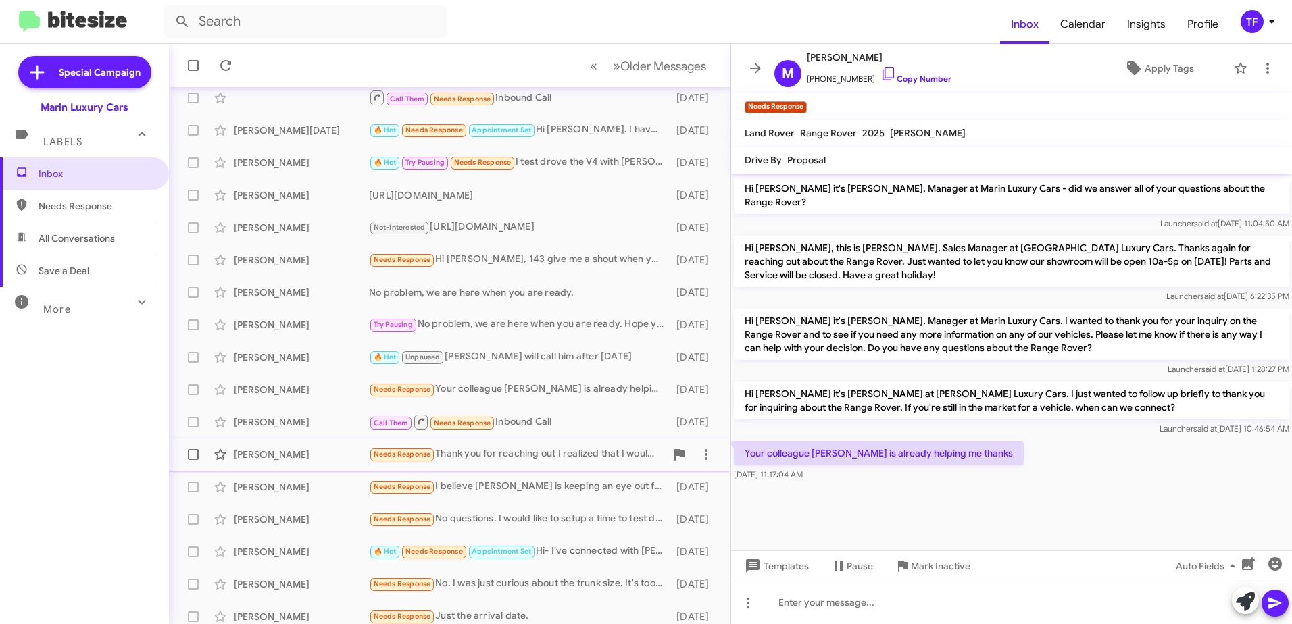
scroll to position [160, 0]
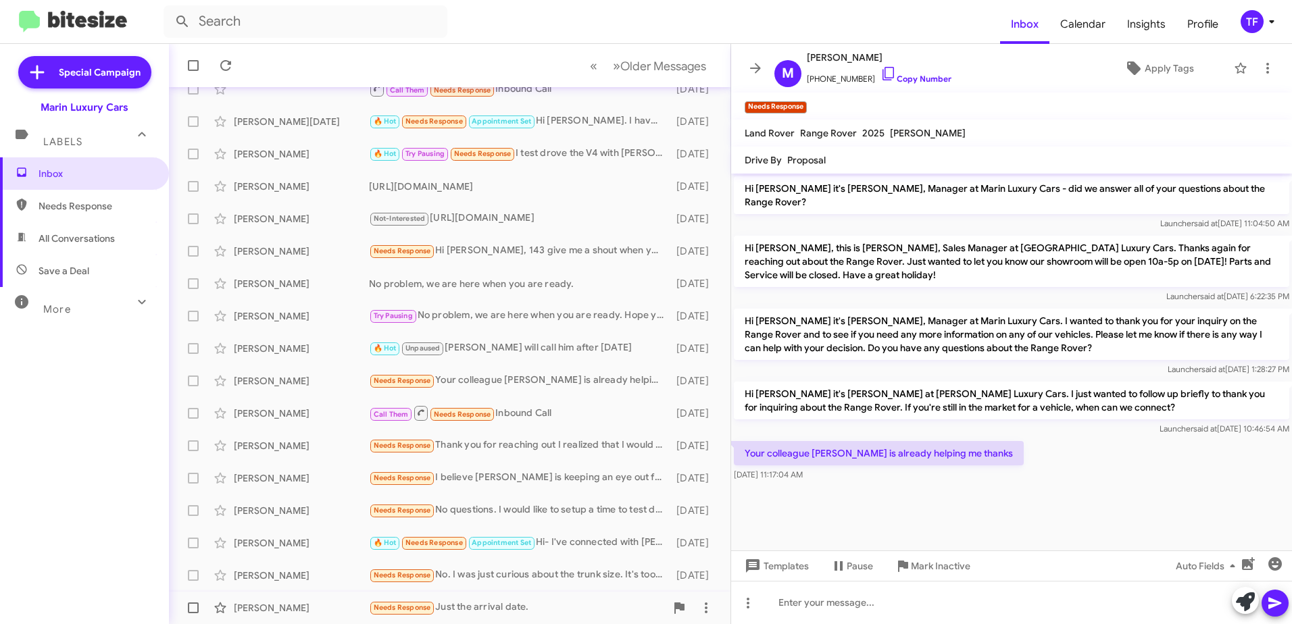
click at [557, 611] on div "Needs Response Just the arrival date." at bounding box center [517, 608] width 297 height 16
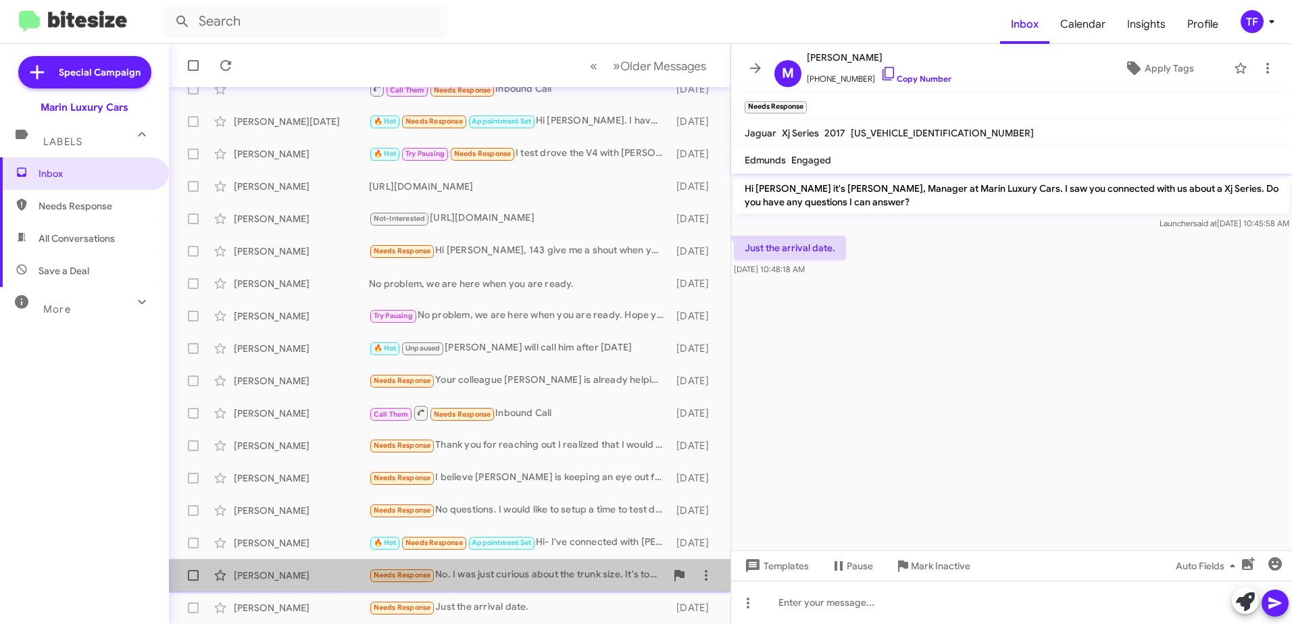
click at [556, 572] on div "Needs Response No. I was just curious about the trunk size. It's too small for …" at bounding box center [517, 576] width 297 height 16
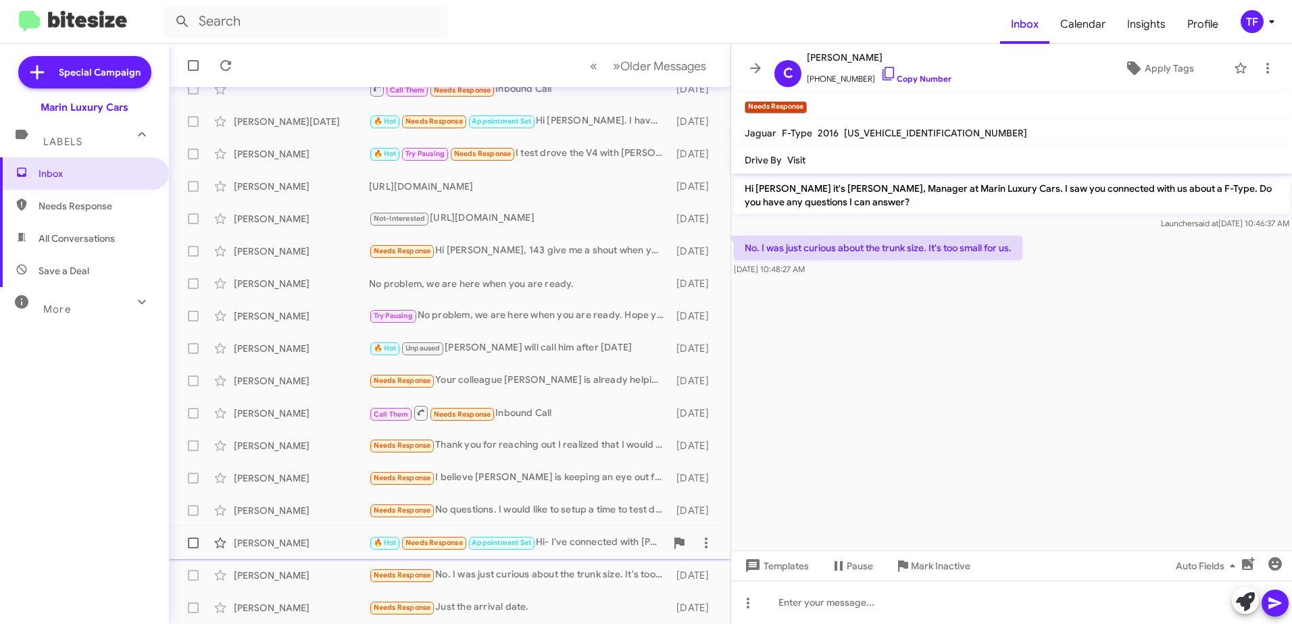
click at [594, 544] on div "🔥 Hot Needs Response Appointment Set Hi- I've connected with [PERSON_NAME] at y…" at bounding box center [517, 543] width 297 height 16
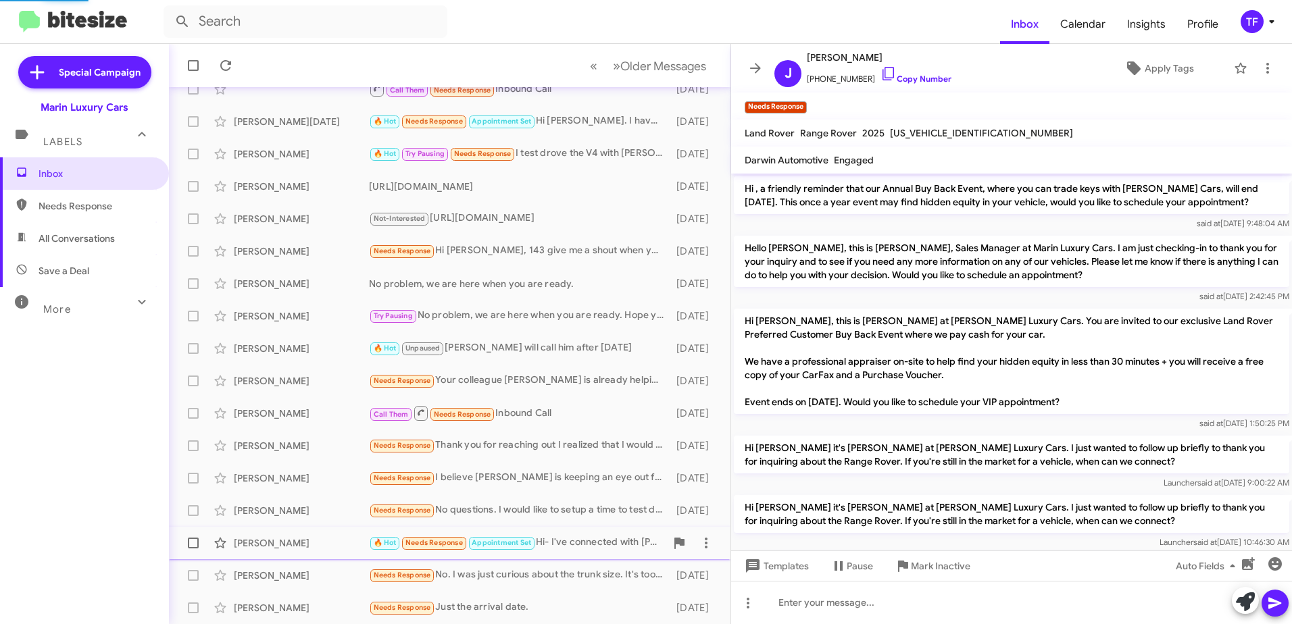
scroll to position [109, 0]
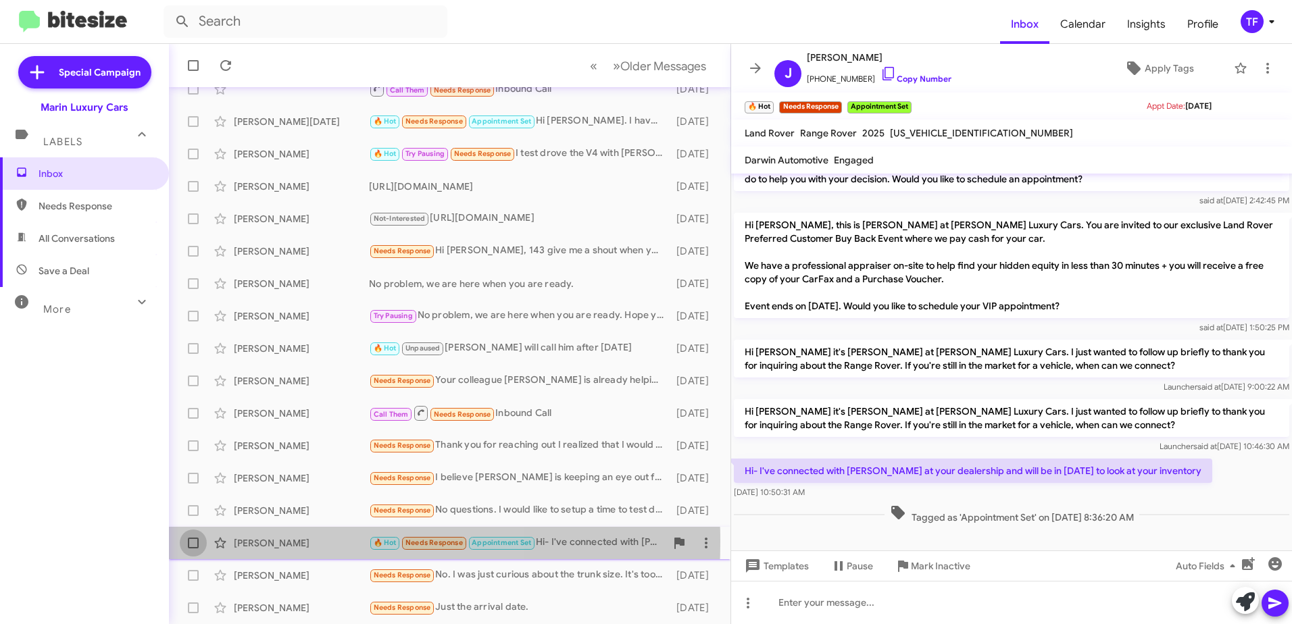
click at [194, 542] on span at bounding box center [193, 543] width 11 height 11
click at [193, 549] on input "checkbox" at bounding box center [193, 549] width 1 height 1
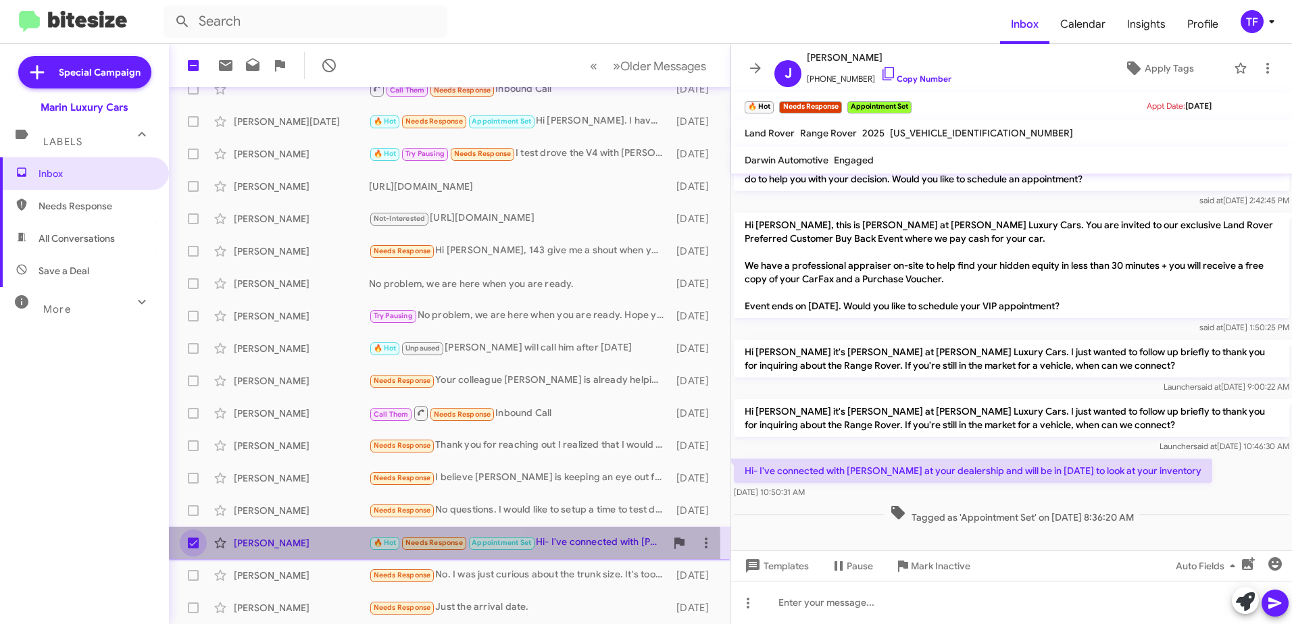
click at [194, 545] on span at bounding box center [193, 543] width 11 height 11
click at [193, 549] on input "checkbox" at bounding box center [193, 549] width 1 height 1
checkbox input "false"
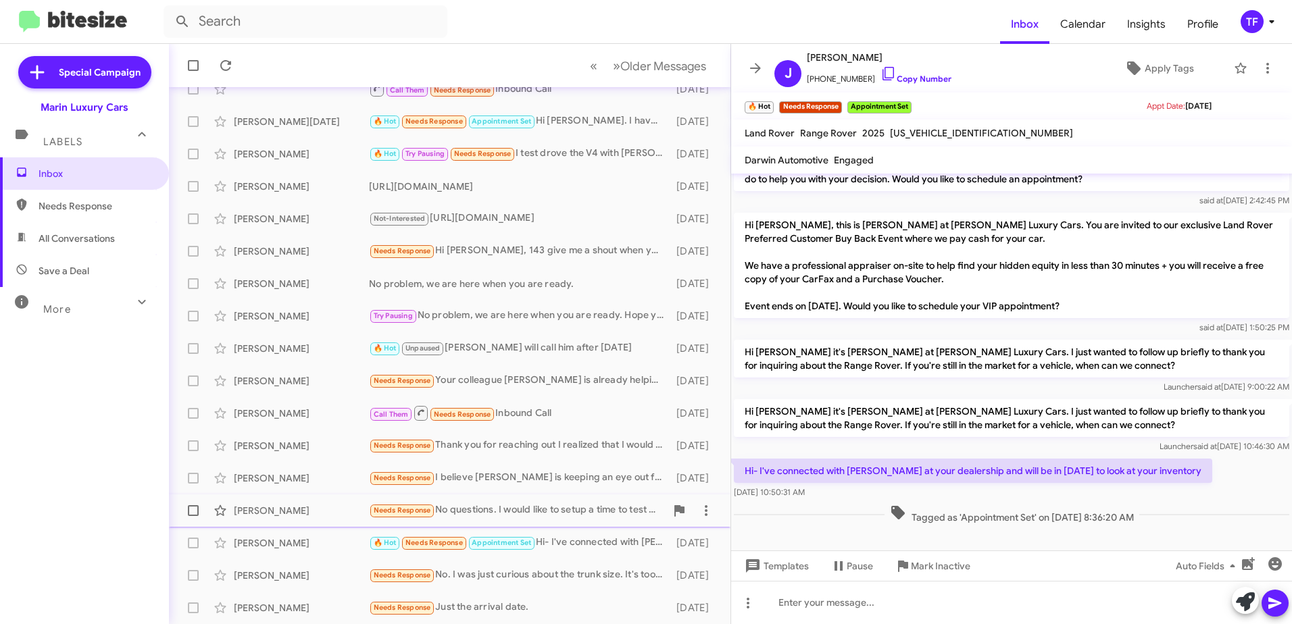
click at [564, 512] on div "Needs Response No questions. I would like to setup a time to test drive" at bounding box center [517, 511] width 297 height 16
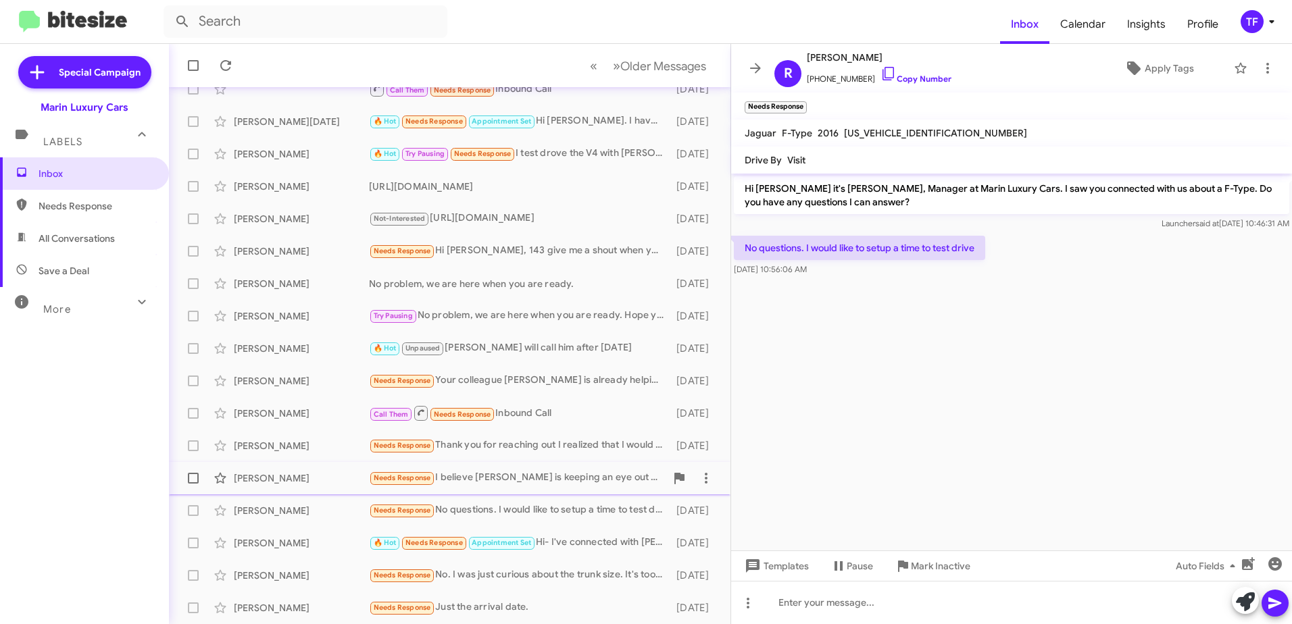
click at [568, 482] on div "Needs Response I believe [PERSON_NAME] is keeping an eye out for me for what I …" at bounding box center [517, 478] width 297 height 16
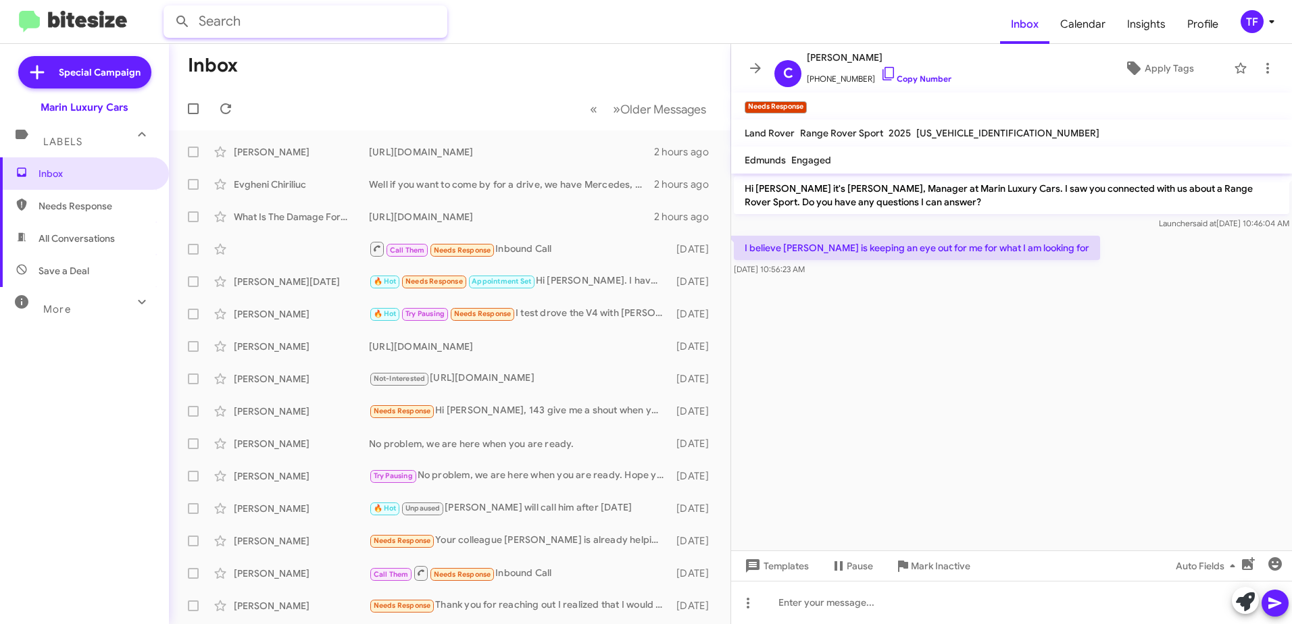
click at [275, 20] on input "text" at bounding box center [306, 21] width 284 height 32
type input "[PERSON_NAME]"
click at [169, 8] on button at bounding box center [182, 21] width 27 height 27
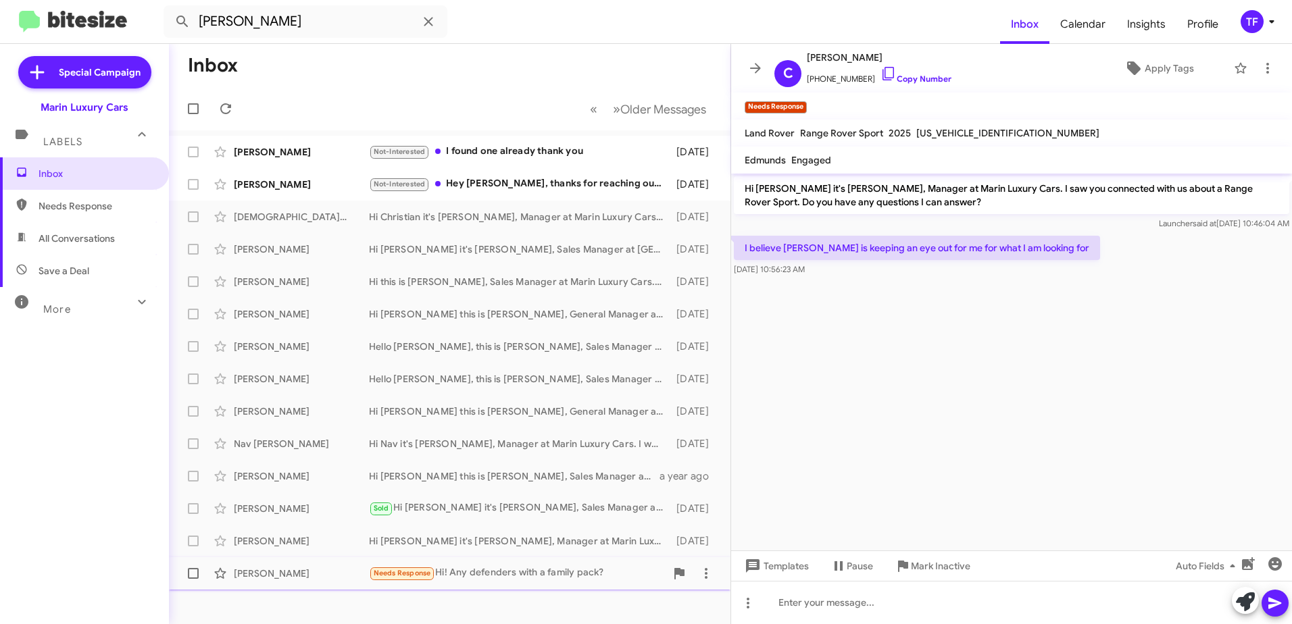
click at [511, 577] on div "Needs Response Hi! Any defenders with a family pack?" at bounding box center [517, 574] width 297 height 16
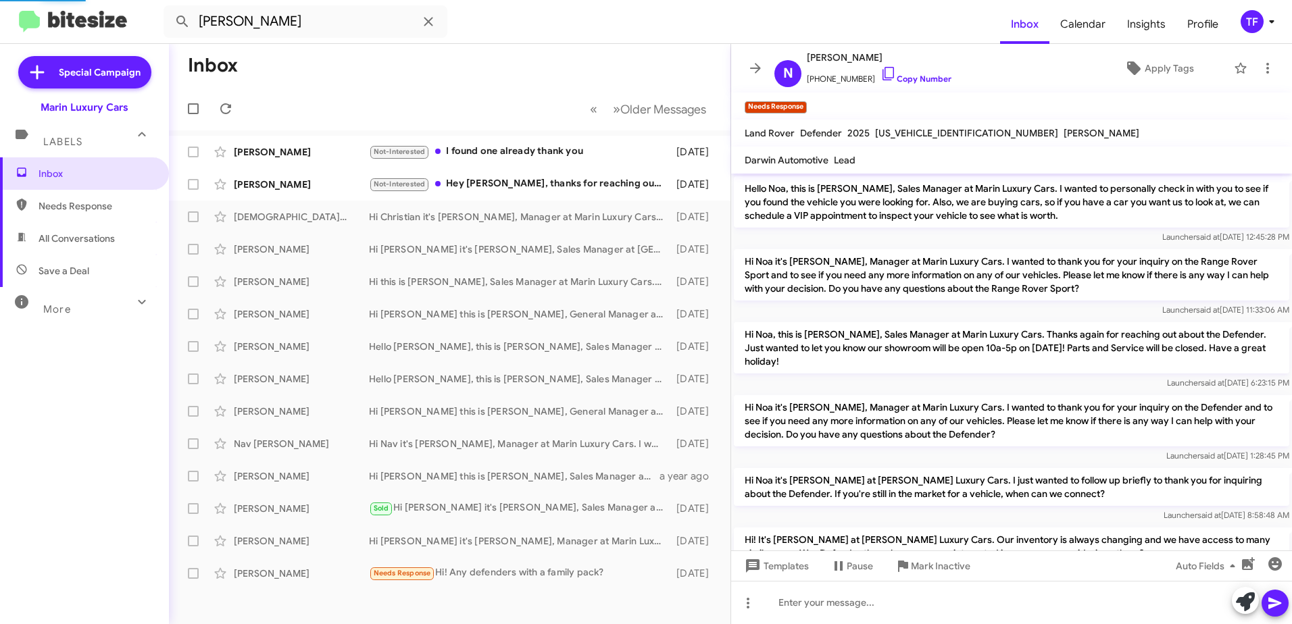
scroll to position [103, 0]
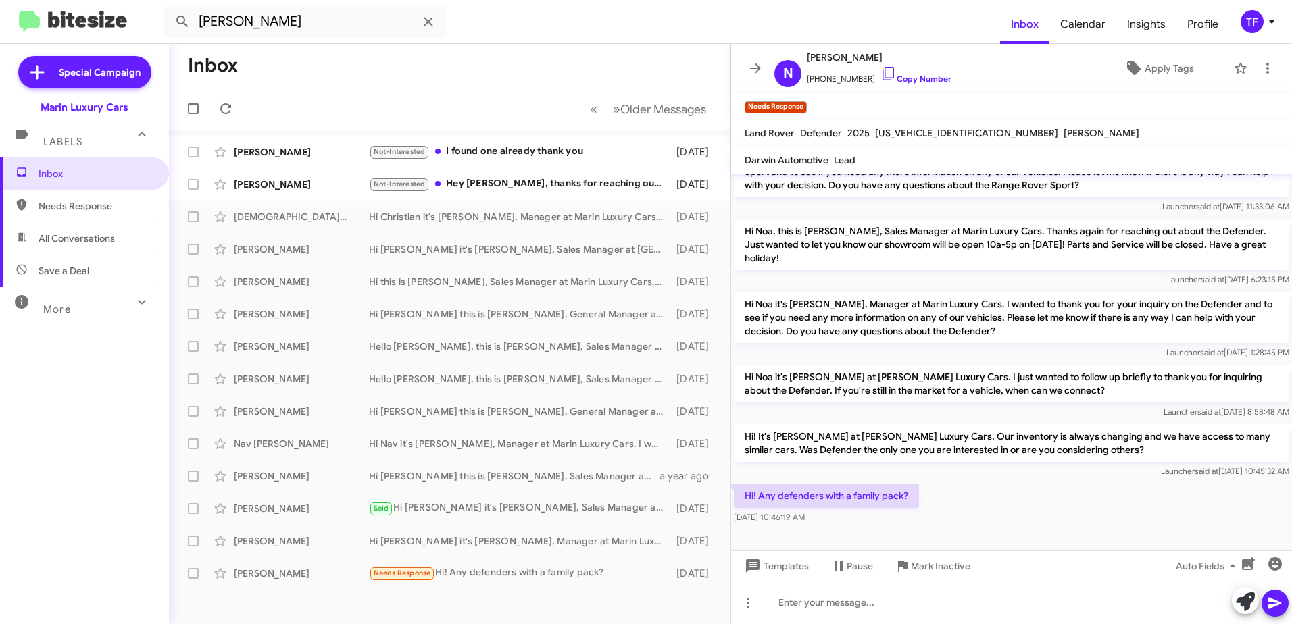
click at [986, 478] on div "Hi! It's [PERSON_NAME] at [PERSON_NAME] Luxury Cars. Our inventory is always ch…" at bounding box center [1011, 451] width 561 height 59
click at [955, 474] on div "Launcher said at [DATE] 10:45:32 AM" at bounding box center [1011, 472] width 555 height 14
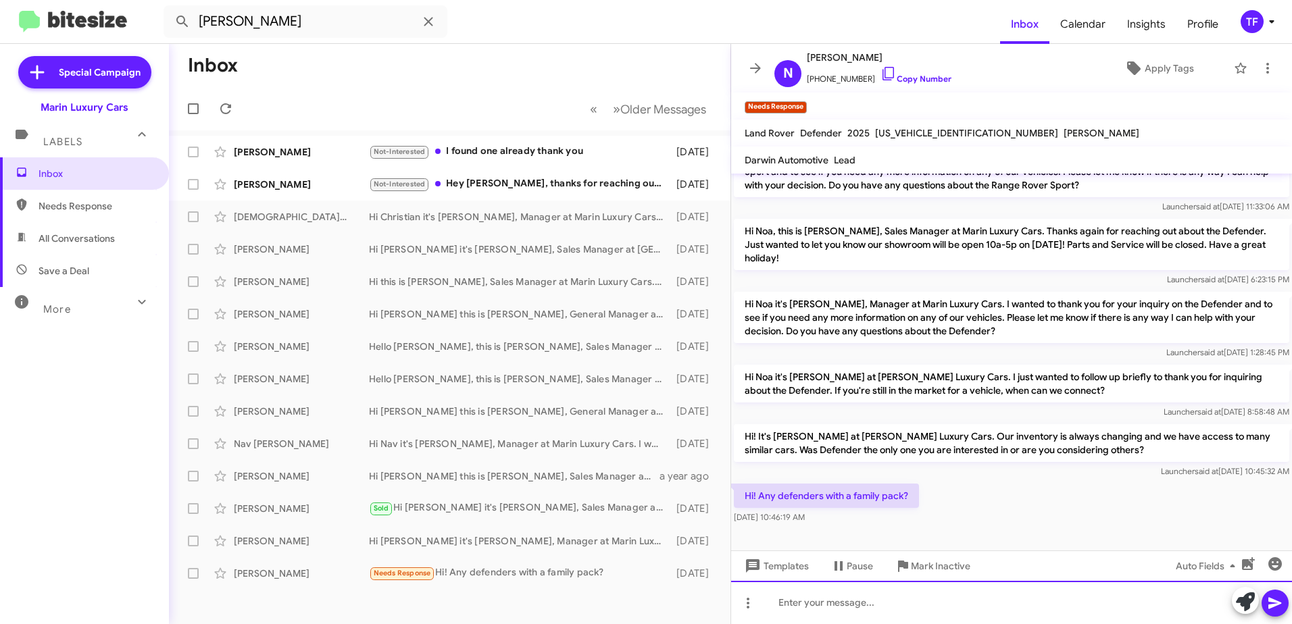
click at [824, 597] on div at bounding box center [1011, 602] width 561 height 43
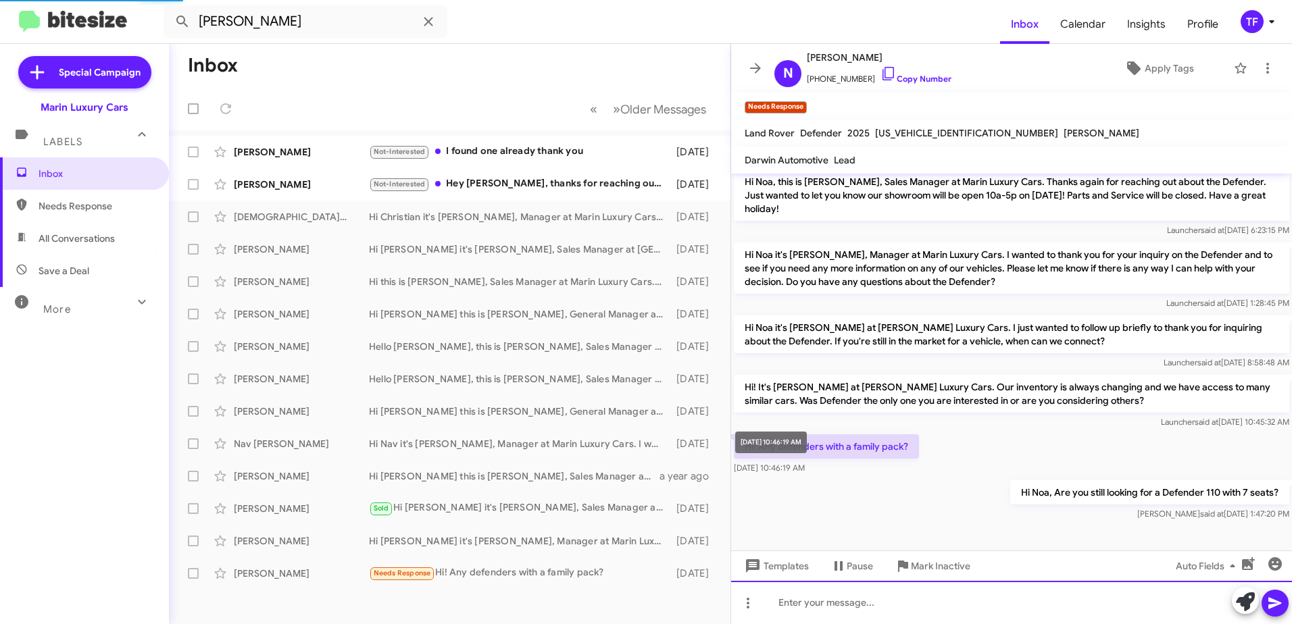
scroll to position [126, 0]
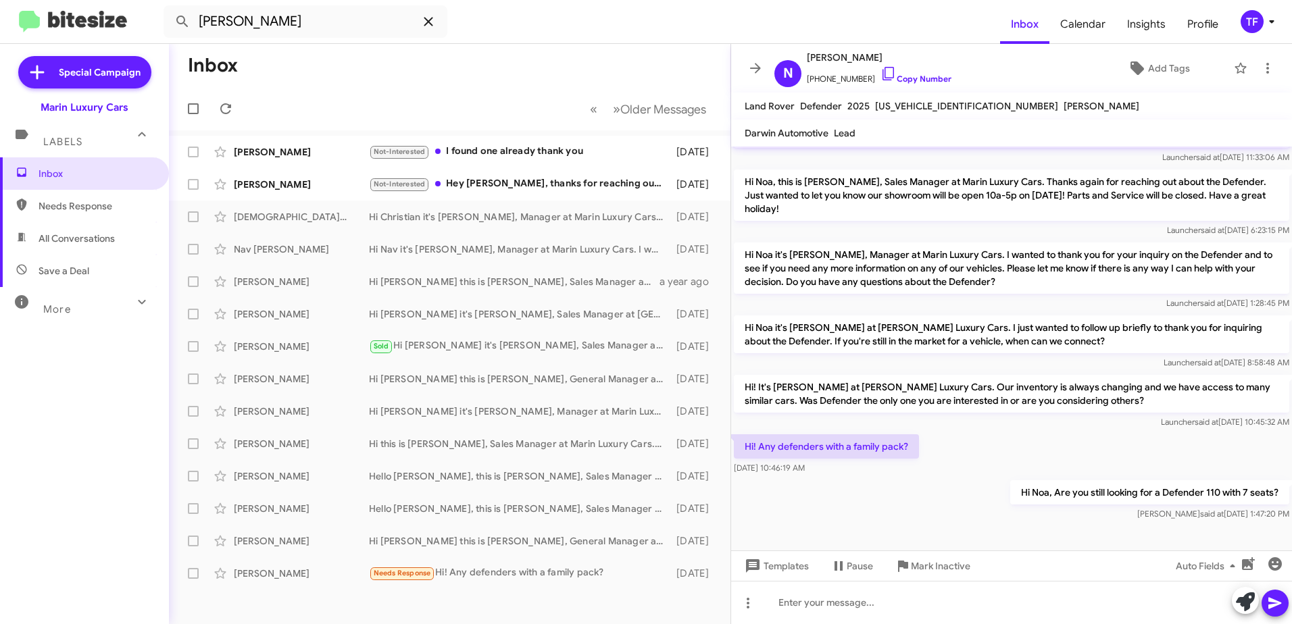
click at [430, 20] on icon at bounding box center [428, 21] width 9 height 9
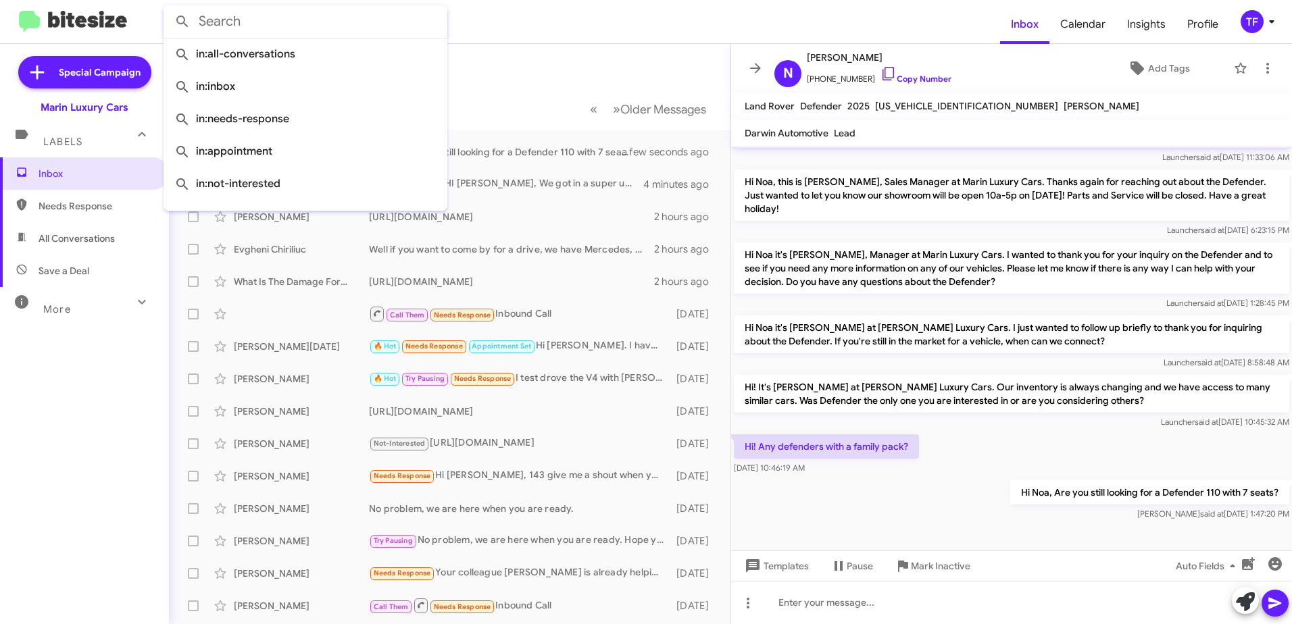
click at [580, 51] on mat-toolbar-row "Inbox" at bounding box center [449, 65] width 561 height 43
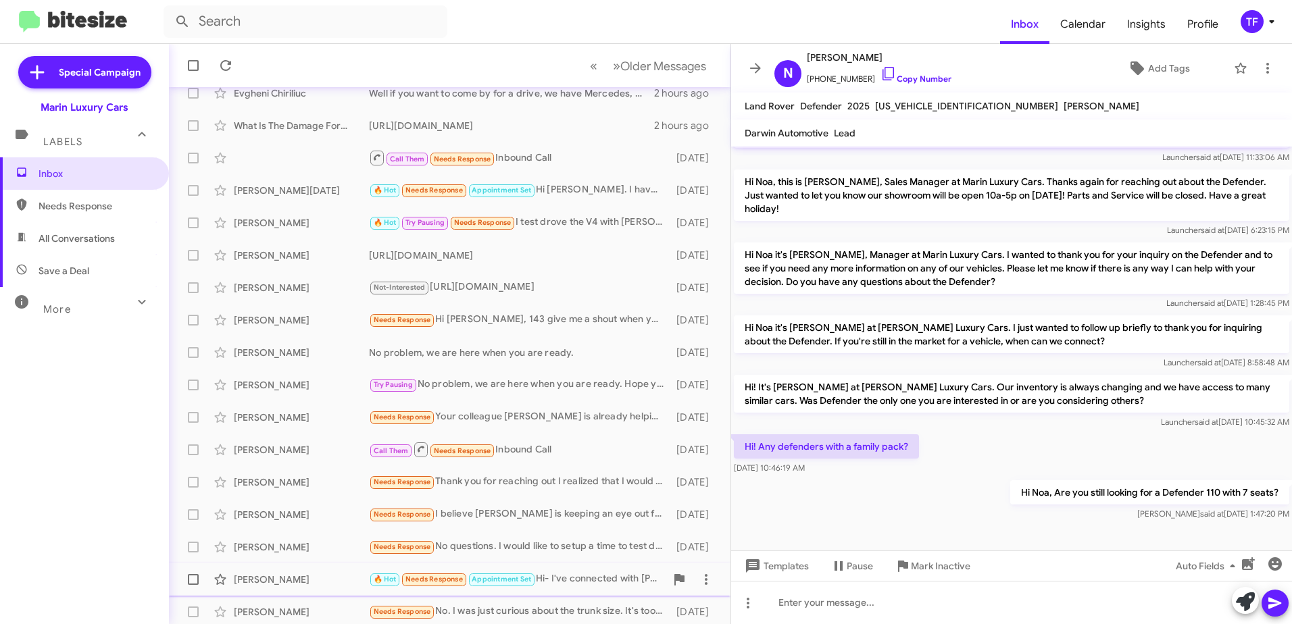
scroll to position [160, 0]
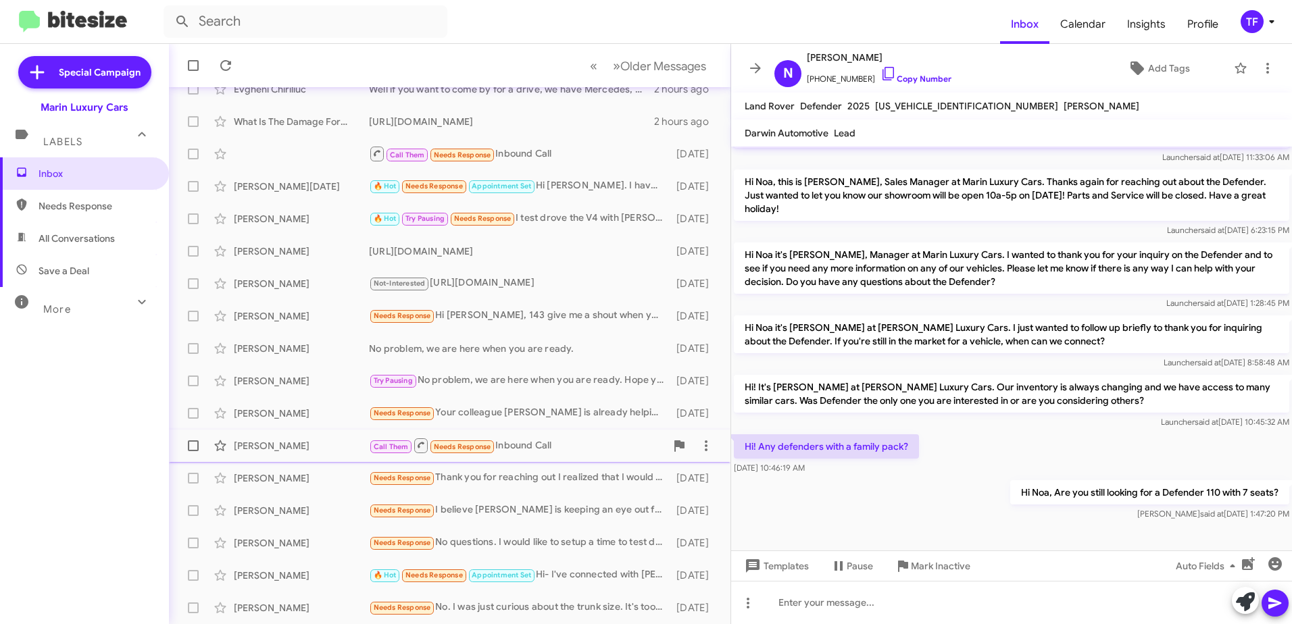
click at [550, 445] on div "Call Them Needs Response Inbound Call" at bounding box center [517, 445] width 297 height 17
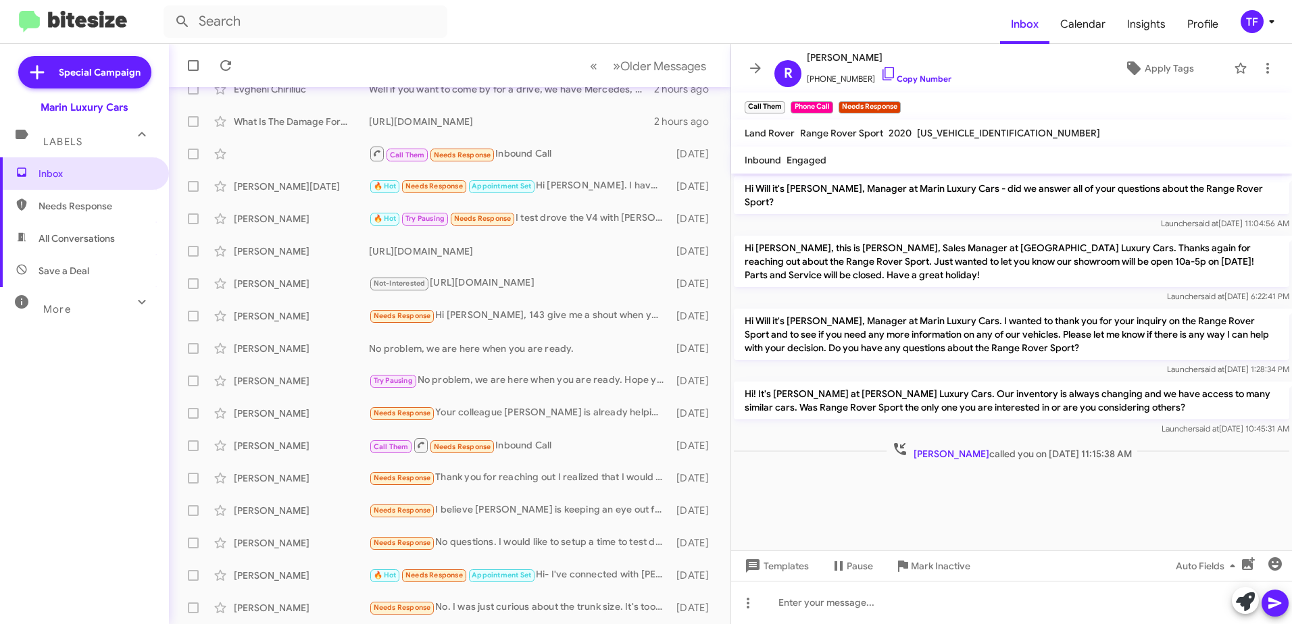
drag, startPoint x: 956, startPoint y: 479, endPoint x: 867, endPoint y: 478, distance: 89.2
click at [939, 480] on div at bounding box center [1011, 472] width 561 height 17
click at [867, 478] on div at bounding box center [1011, 472] width 561 height 17
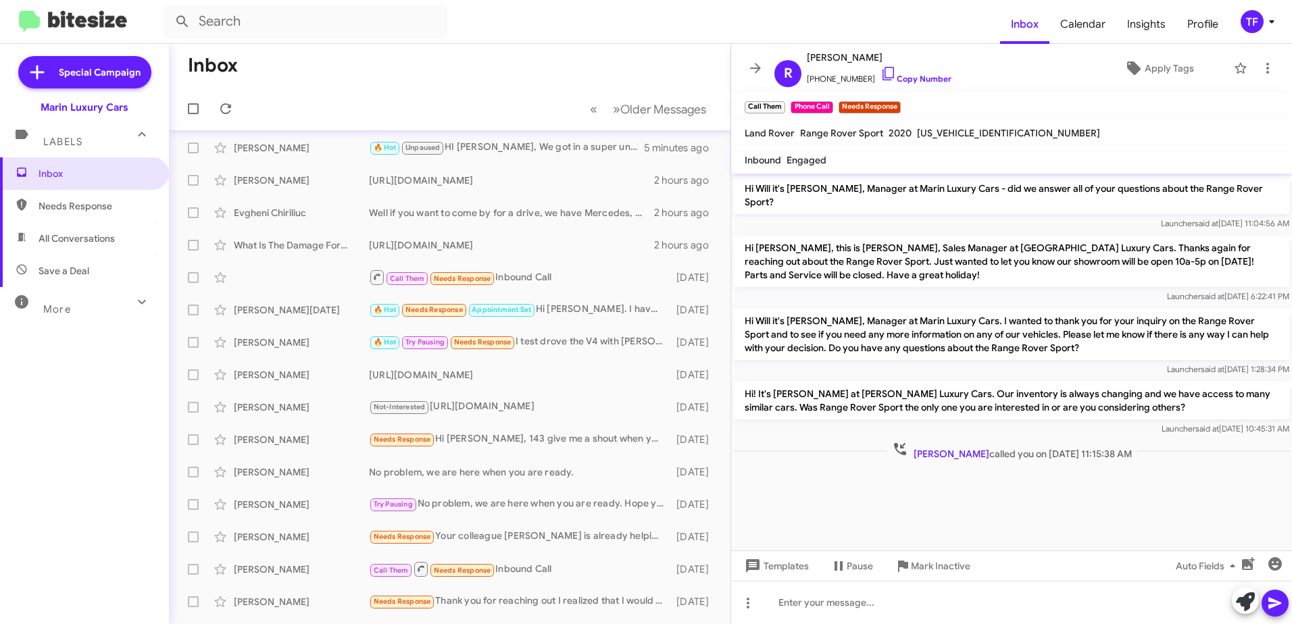
scroll to position [68, 0]
